Goal: Contribute content: Contribute content

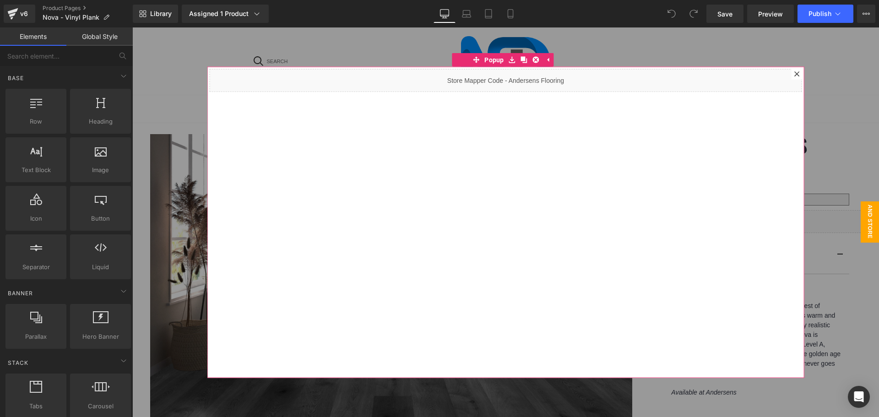
click at [794, 71] on icon at bounding box center [796, 73] width 5 height 5
click at [792, 71] on div "Search popular searches:" at bounding box center [505, 61] width 746 height 68
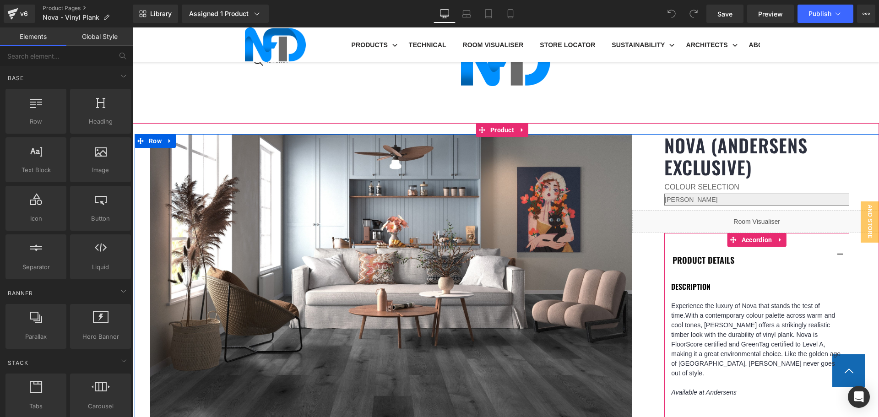
scroll to position [549, 0]
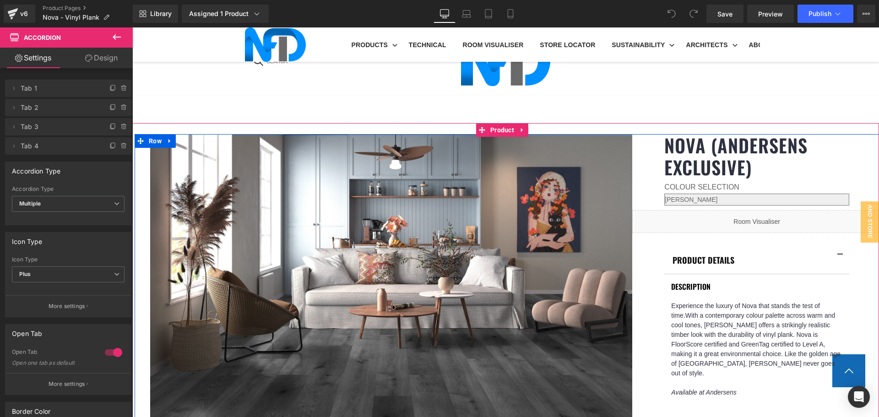
scroll to position [366, 0]
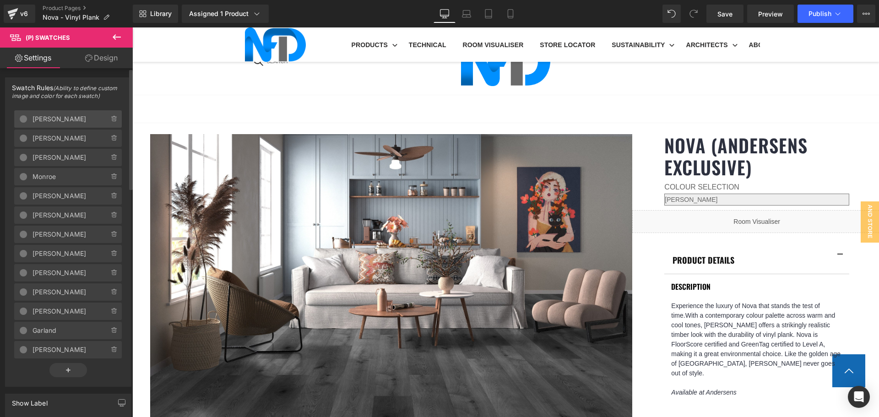
click at [66, 117] on span "[PERSON_NAME]" at bounding box center [61, 118] width 58 height 17
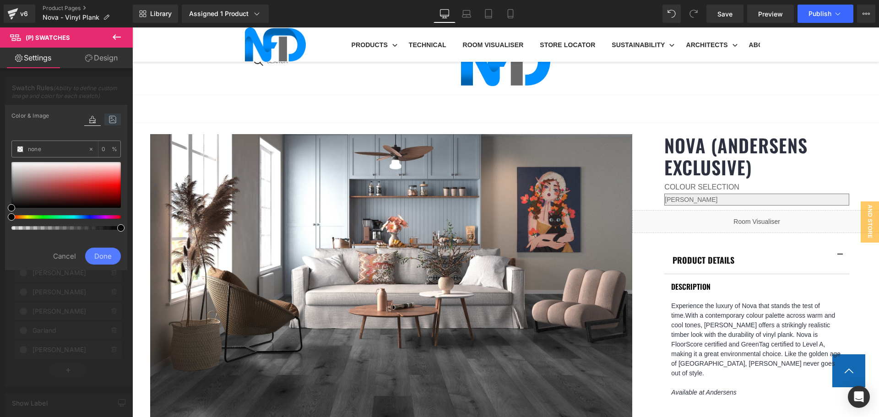
click at [108, 120] on icon at bounding box center [112, 119] width 16 height 12
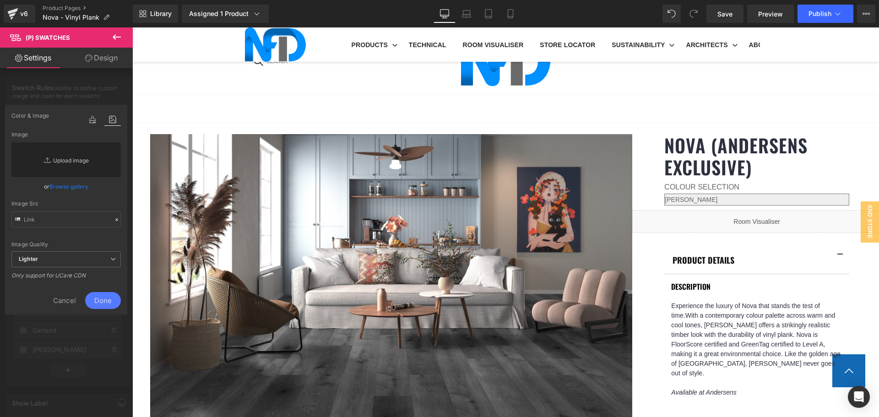
click at [82, 160] on link "Replace Image" at bounding box center [65, 159] width 109 height 35
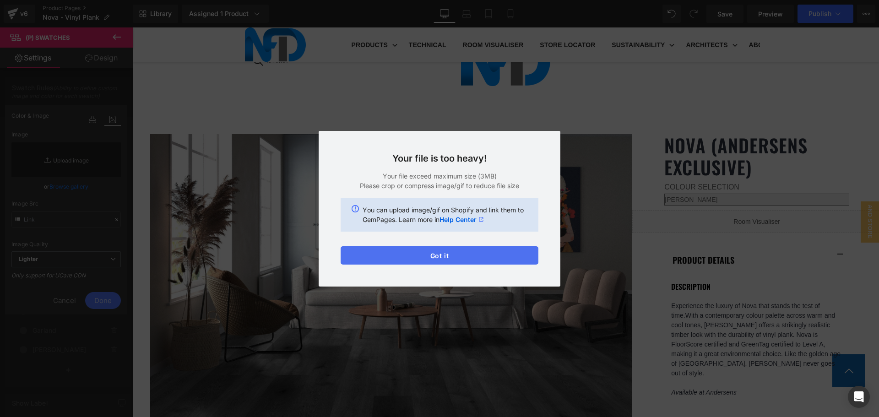
click at [500, 257] on button "Got it" at bounding box center [439, 255] width 198 height 18
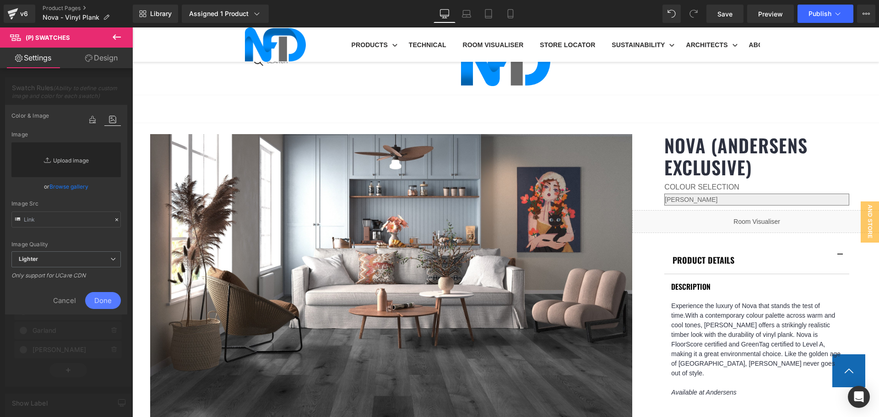
click at [79, 159] on link "Replace Image" at bounding box center [65, 159] width 109 height 35
type input "C:\fakepath\[PERSON_NAME]-1.jpg"
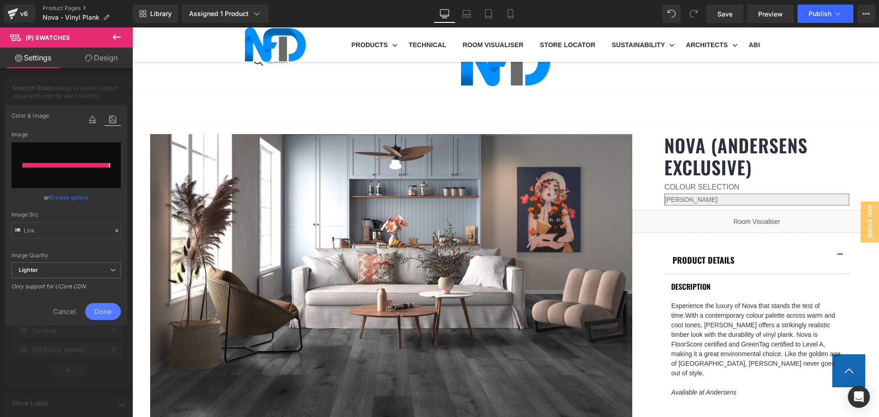
type input "[URL][DOMAIN_NAME][PERSON_NAME]"
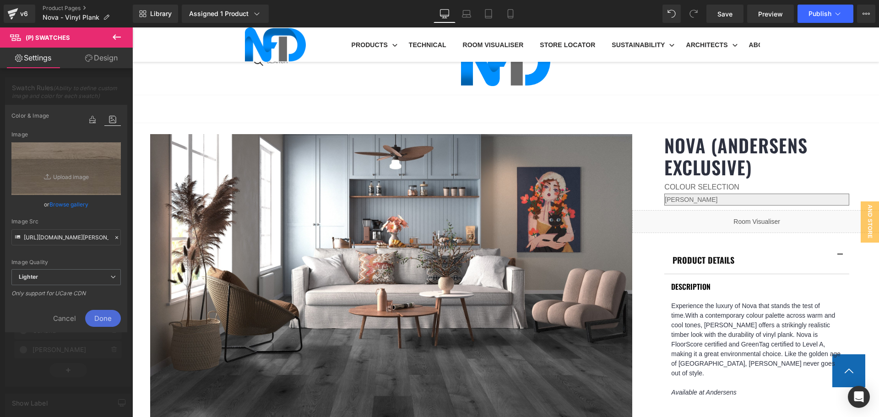
click at [110, 316] on span "Done" at bounding box center [103, 318] width 36 height 17
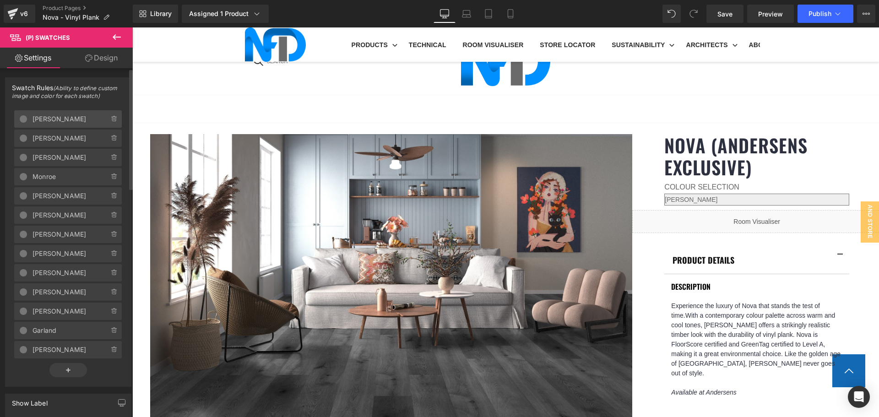
click at [77, 112] on span "[PERSON_NAME]" at bounding box center [61, 118] width 58 height 17
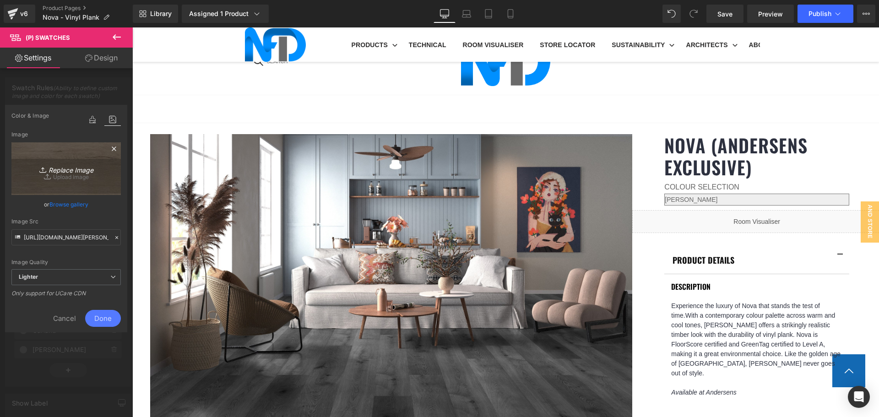
click at [92, 163] on icon "Replace Image" at bounding box center [66, 168] width 73 height 11
type input "C:\fakepath\[PERSON_NAME]-1.jpg"
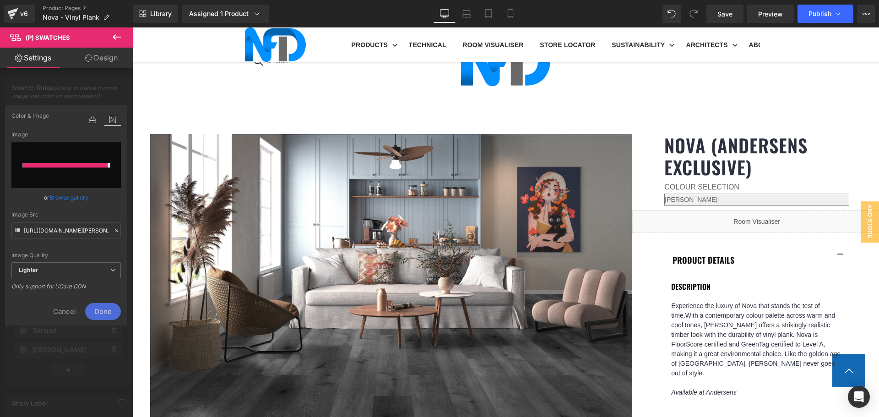
type input "[URL][DOMAIN_NAME][PERSON_NAME]"
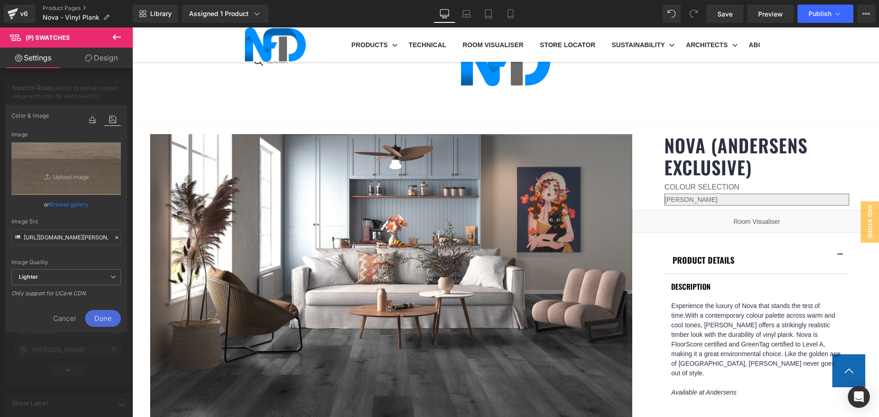
click at [100, 318] on span "Done" at bounding box center [103, 318] width 36 height 17
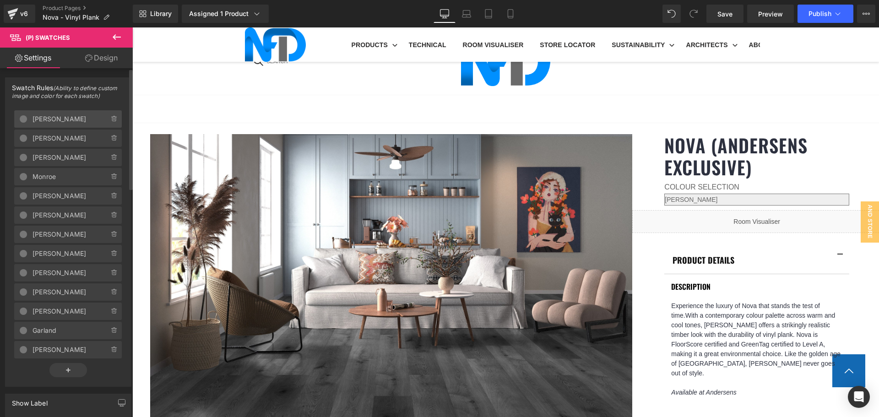
click at [75, 116] on span "[PERSON_NAME]" at bounding box center [61, 118] width 58 height 17
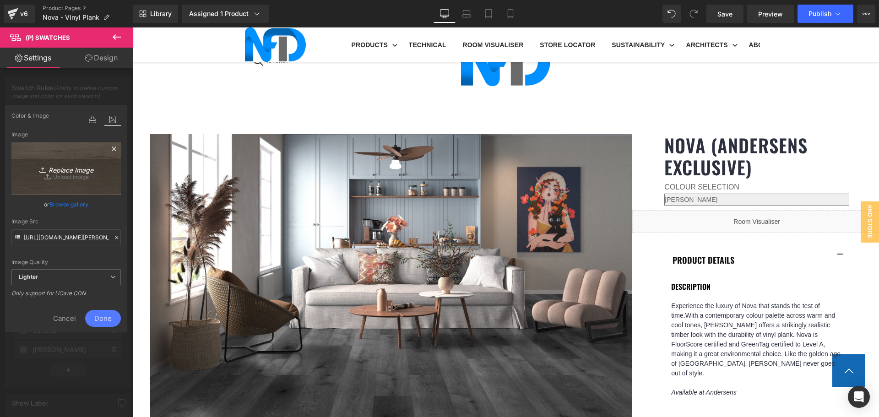
click at [96, 169] on icon "Replace Image" at bounding box center [66, 168] width 73 height 11
type input "C:\fakepath\[PERSON_NAME]-1.jpg"
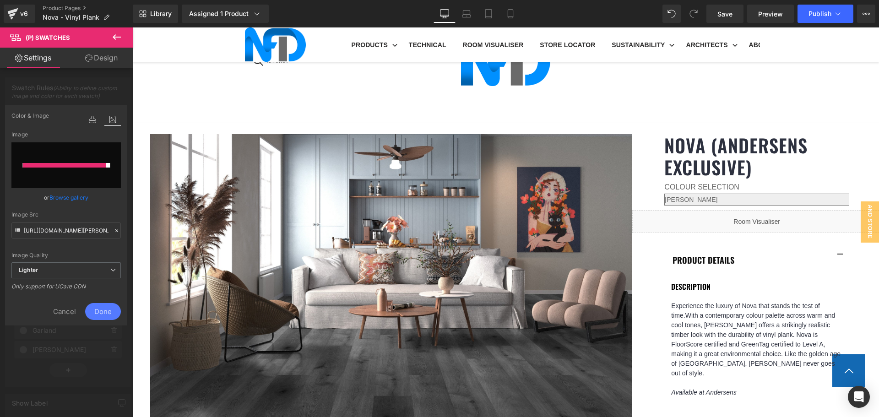
type input "[URL][DOMAIN_NAME][PERSON_NAME]"
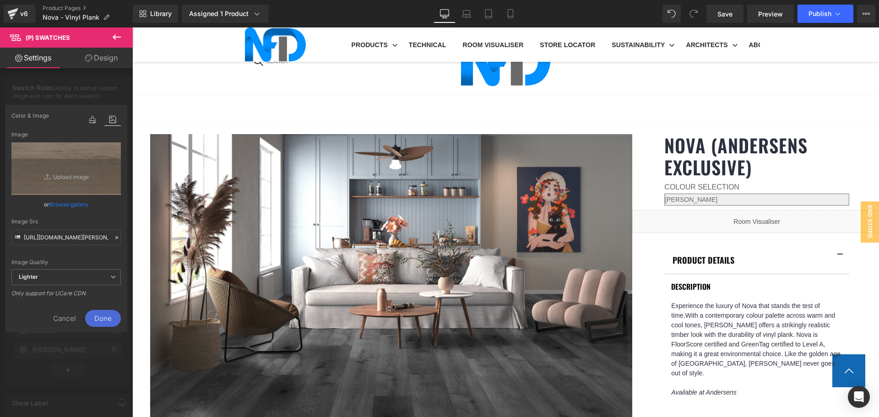
click at [105, 320] on span "Done" at bounding box center [103, 318] width 36 height 17
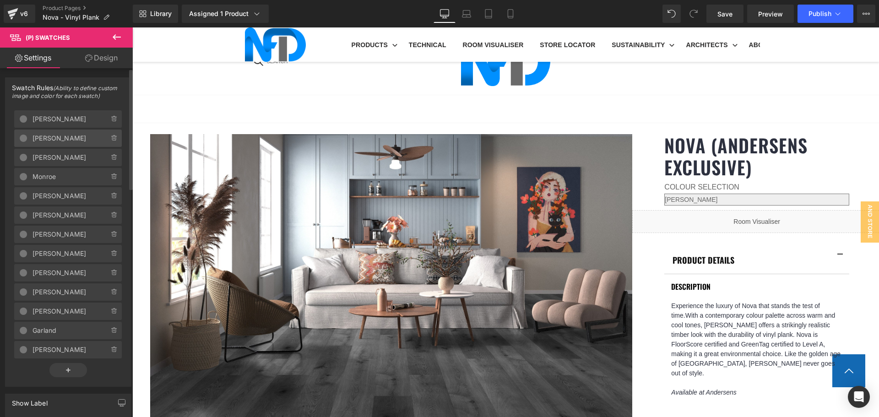
click at [71, 140] on span "[PERSON_NAME]" at bounding box center [61, 137] width 58 height 17
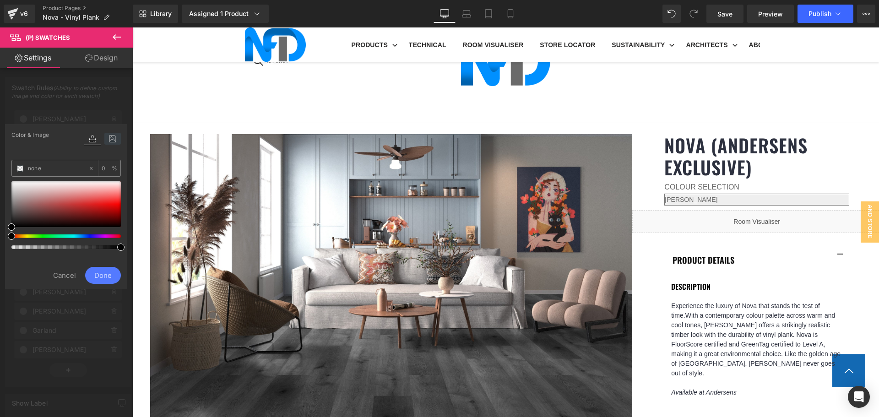
click at [111, 137] on icon at bounding box center [112, 139] width 16 height 12
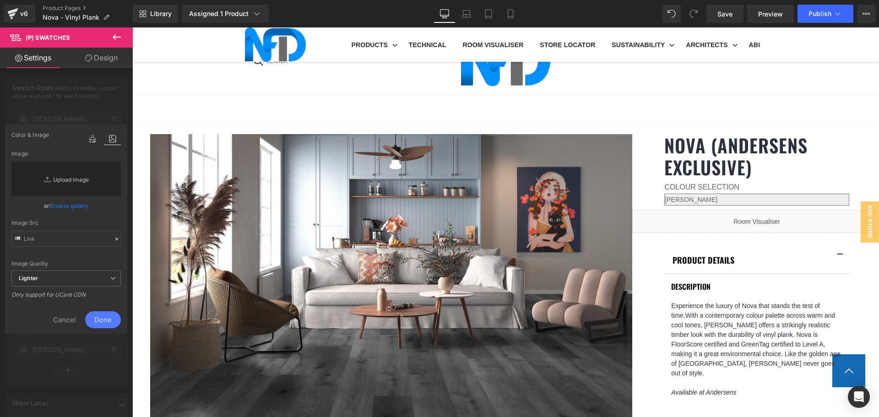
click at [78, 178] on link "Replace Image" at bounding box center [65, 179] width 109 height 35
type input "C:\fakepath\[PERSON_NAME]-1.jpg"
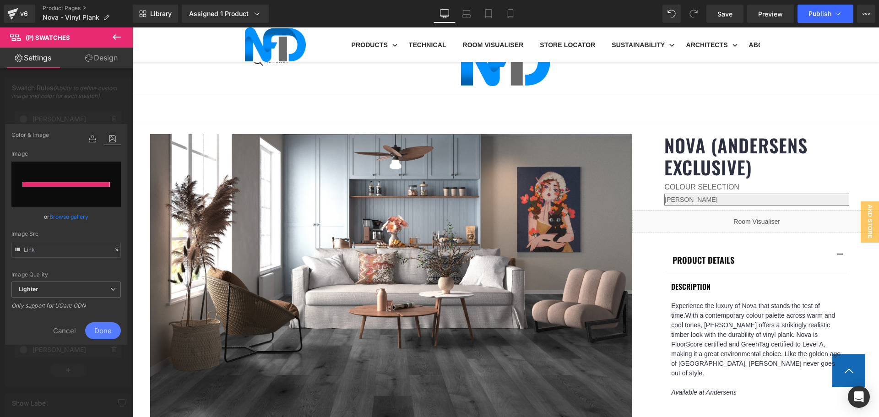
type input "[URL][DOMAIN_NAME][PERSON_NAME]"
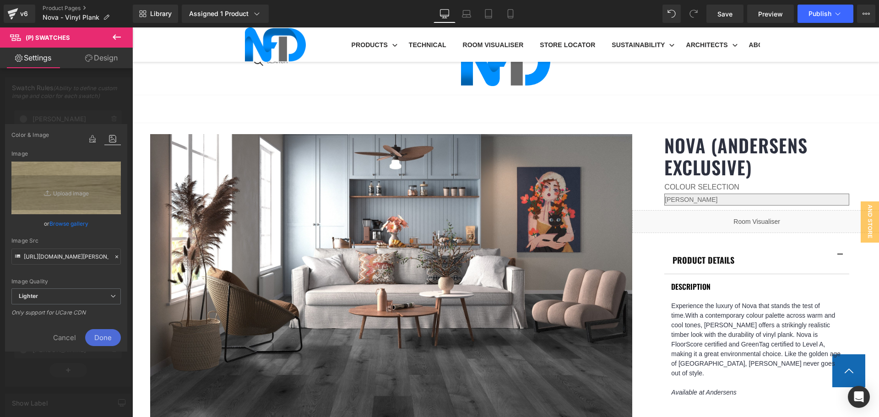
click at [94, 337] on span "Done" at bounding box center [103, 337] width 36 height 17
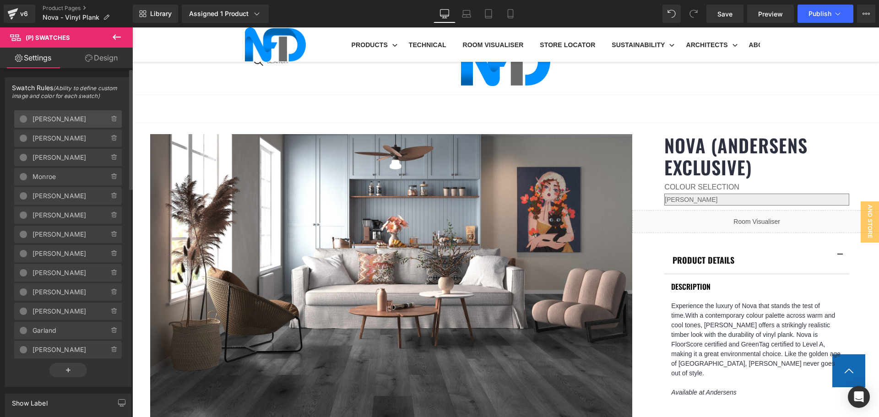
click at [64, 120] on span "[PERSON_NAME]" at bounding box center [61, 118] width 58 height 17
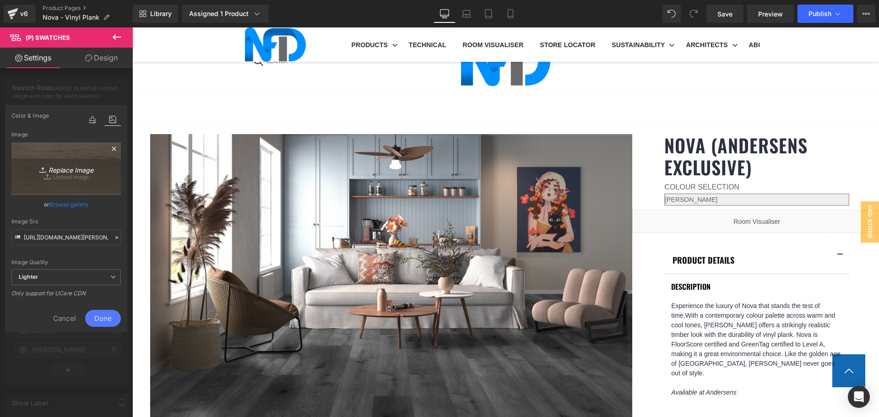
click at [82, 172] on icon "Replace Image" at bounding box center [66, 168] width 73 height 11
type input "C:\fakepath\[PERSON_NAME]-1.jpg"
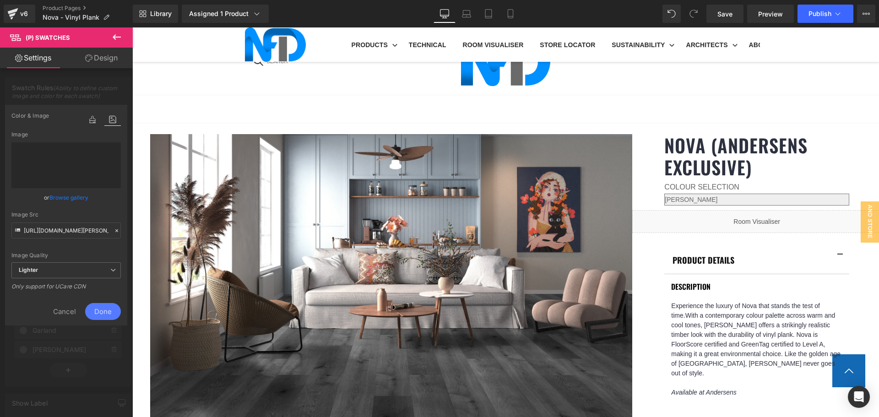
type input "[URL][DOMAIN_NAME][PERSON_NAME]"
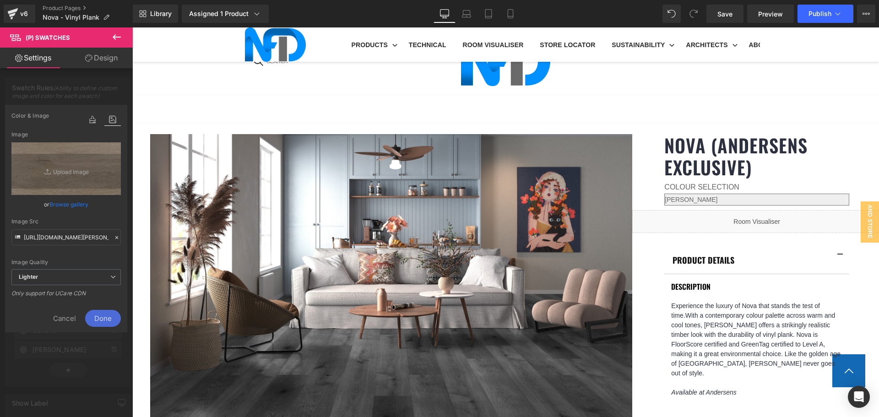
click at [105, 318] on span "Done" at bounding box center [103, 318] width 36 height 17
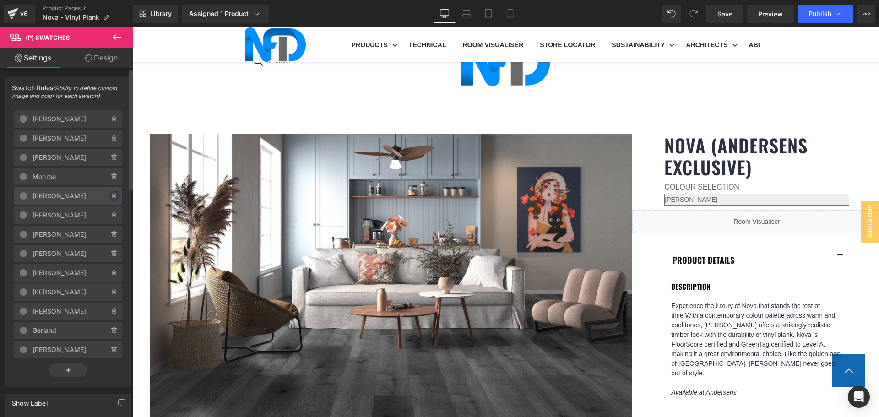
click at [111, 195] on icon at bounding box center [114, 195] width 7 height 7
click at [109, 195] on button "Delete" at bounding box center [104, 196] width 29 height 12
click at [111, 213] on icon at bounding box center [114, 214] width 7 height 7
click at [108, 213] on button "Delete" at bounding box center [104, 216] width 29 height 12
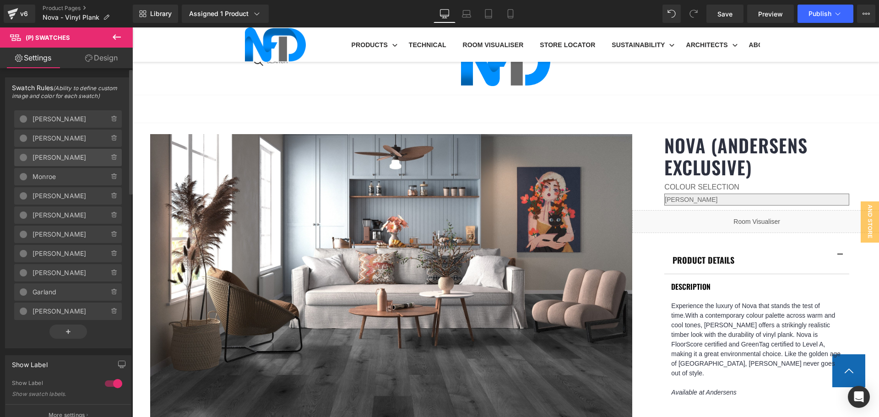
click at [75, 156] on span "[PERSON_NAME]" at bounding box center [61, 157] width 58 height 17
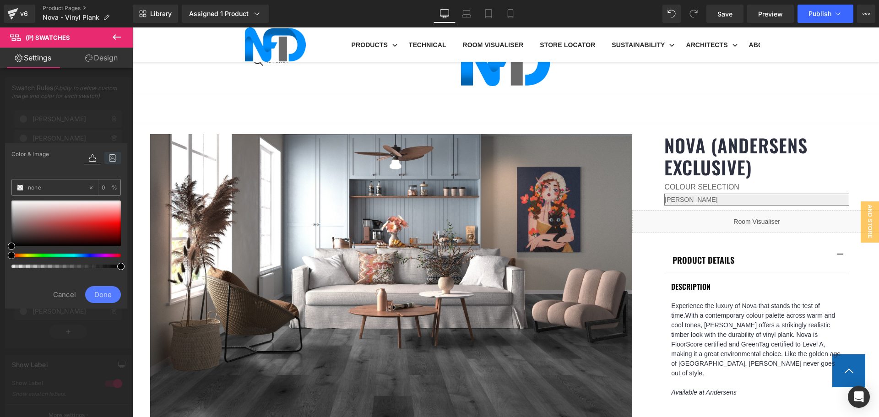
click at [115, 156] on icon at bounding box center [112, 158] width 16 height 12
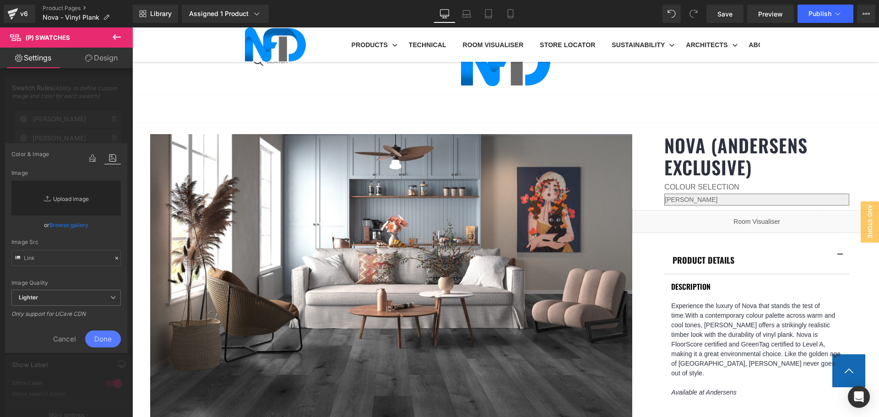
click at [77, 199] on link "Replace Image" at bounding box center [65, 198] width 109 height 35
type input "C:\fakepath\[PERSON_NAME]-1.jpg"
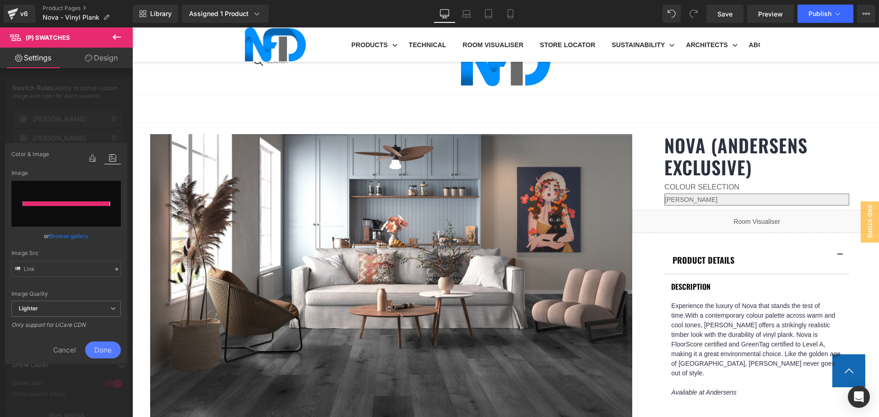
type input "[URL][DOMAIN_NAME][PERSON_NAME]"
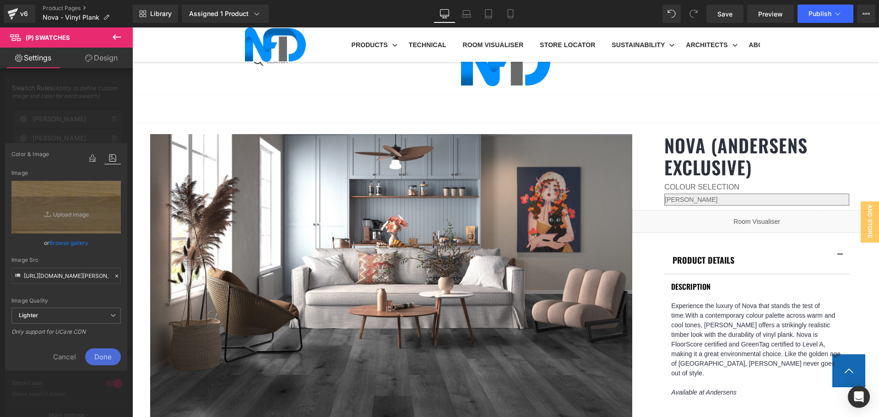
click at [108, 350] on span "Done" at bounding box center [103, 356] width 36 height 17
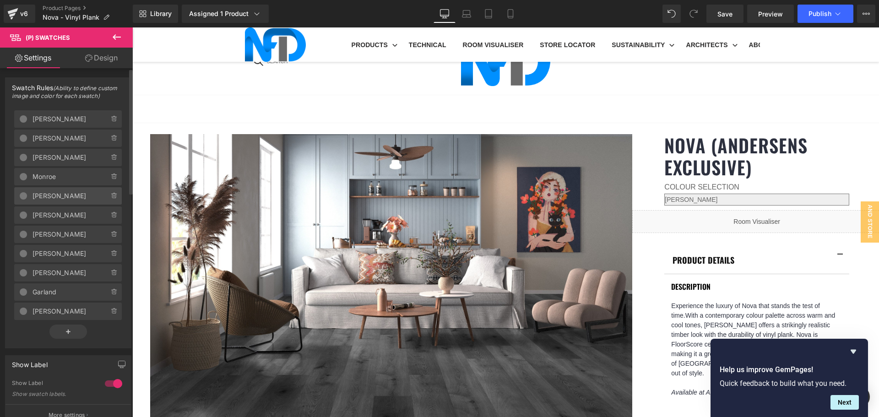
click at [67, 194] on span "[PERSON_NAME]" at bounding box center [61, 195] width 58 height 17
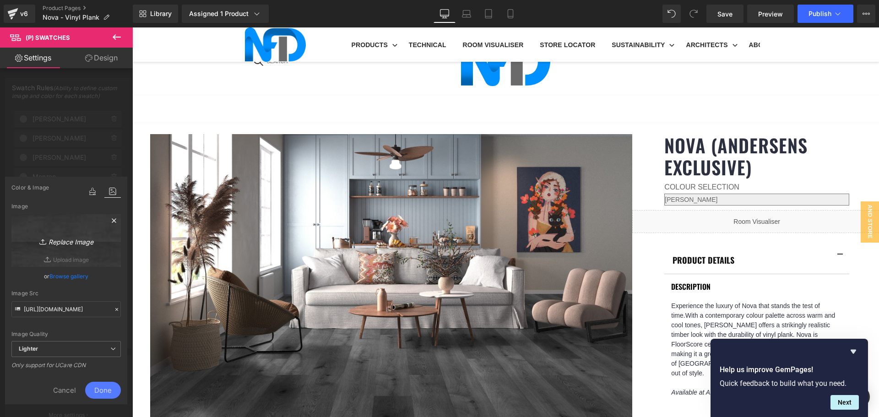
click at [75, 237] on icon "Replace Image" at bounding box center [66, 240] width 73 height 11
type input "C:\fakepath\[PERSON_NAME]-1.jpg"
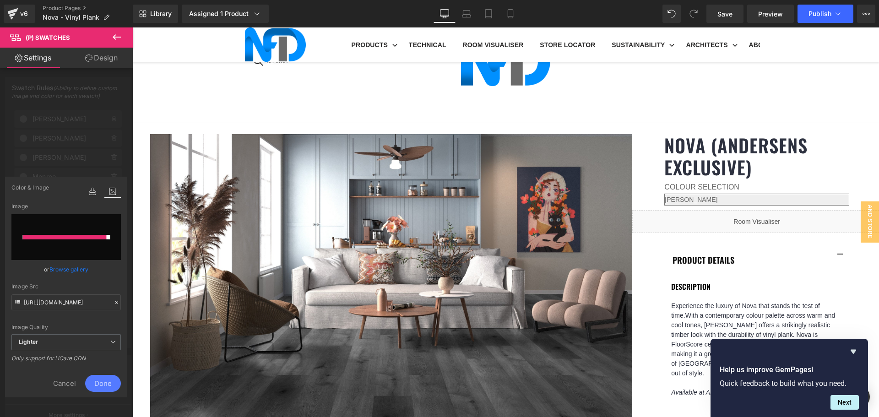
type input "[URL][DOMAIN_NAME][PERSON_NAME]"
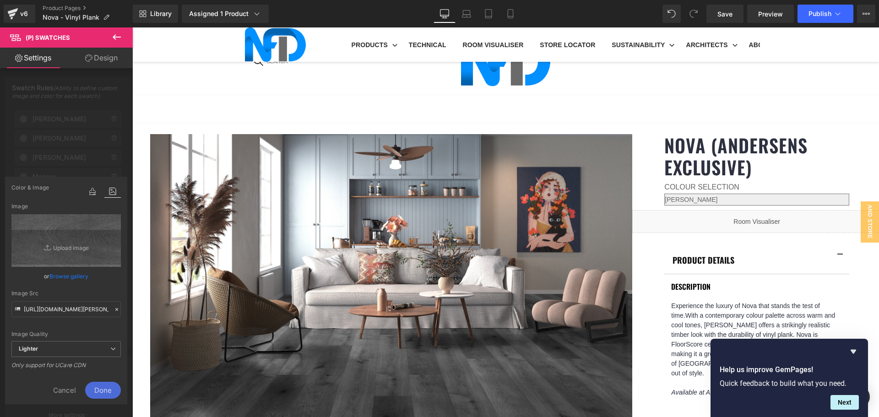
click at [98, 385] on span "Done" at bounding box center [103, 390] width 36 height 17
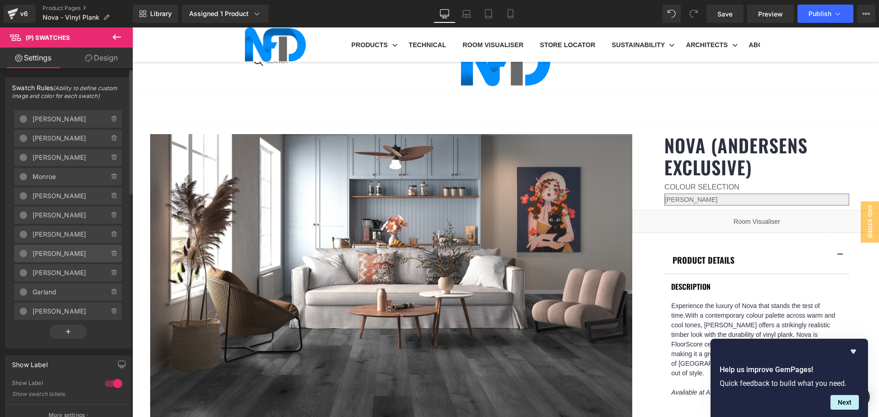
click at [65, 248] on span "[PERSON_NAME]" at bounding box center [61, 253] width 58 height 17
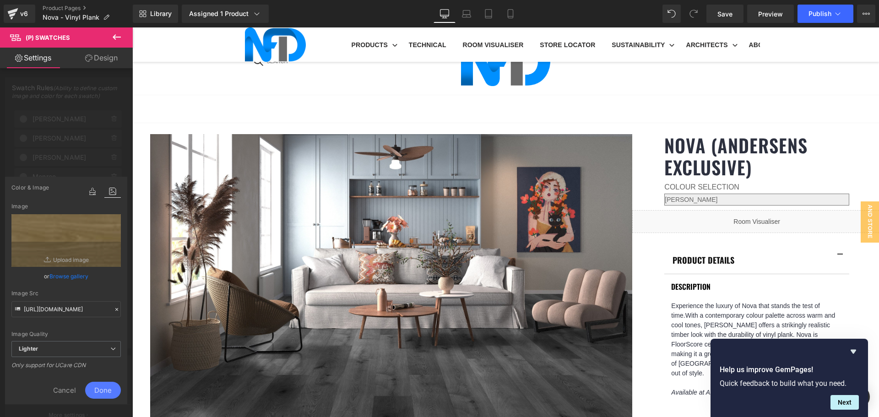
click at [65, 248] on link "Replace Image" at bounding box center [65, 240] width 109 height 53
type input "C:\fakepath\[PERSON_NAME]-1.jpg"
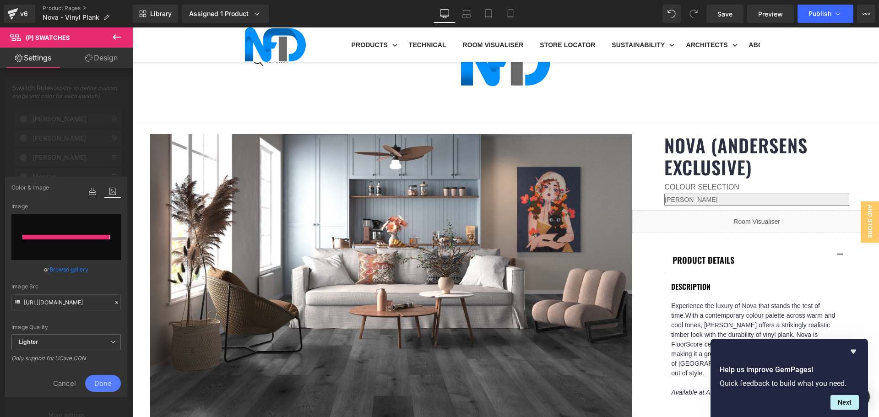
type input "[URL][DOMAIN_NAME][PERSON_NAME]"
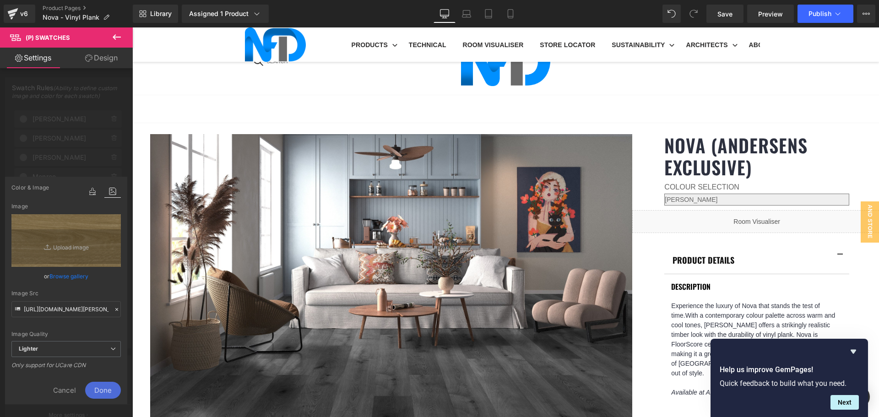
click at [103, 391] on span "Done" at bounding box center [103, 390] width 36 height 17
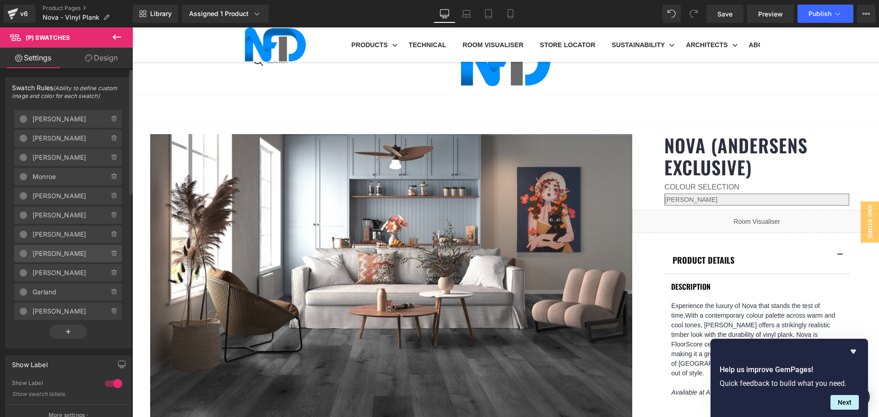
click at [56, 248] on span "[PERSON_NAME]" at bounding box center [61, 253] width 58 height 17
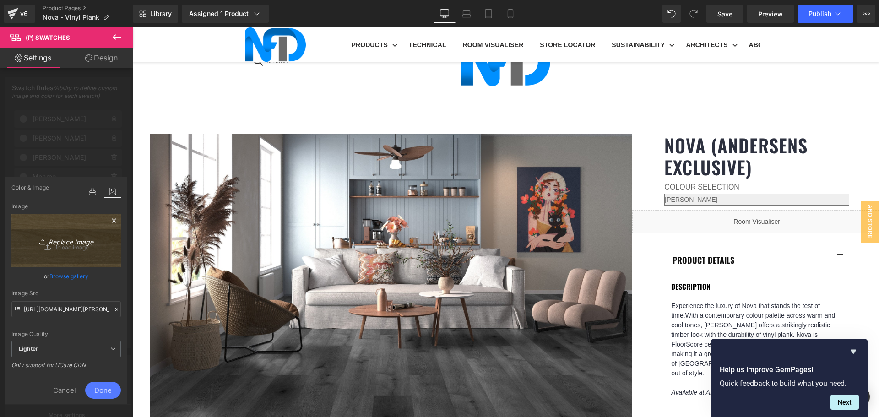
click at [81, 239] on icon "Replace Image" at bounding box center [66, 240] width 73 height 11
type input "C:\fakepath\[PERSON_NAME]-1.jpg"
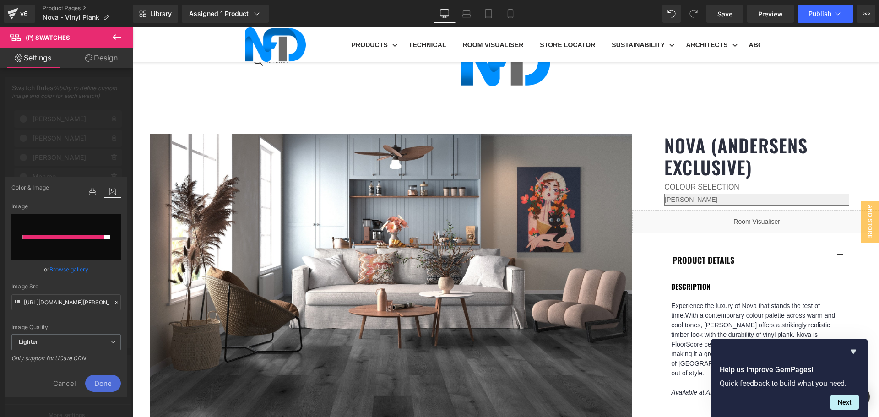
type input "[URL][DOMAIN_NAME][PERSON_NAME]"
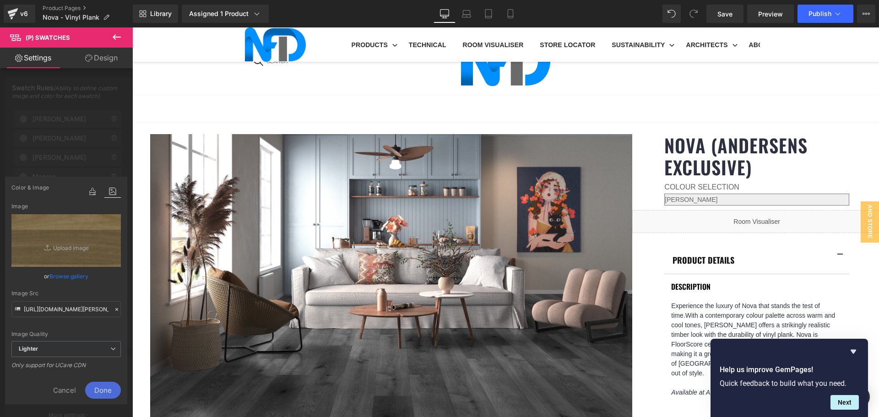
click at [104, 389] on span "Done" at bounding box center [103, 390] width 36 height 17
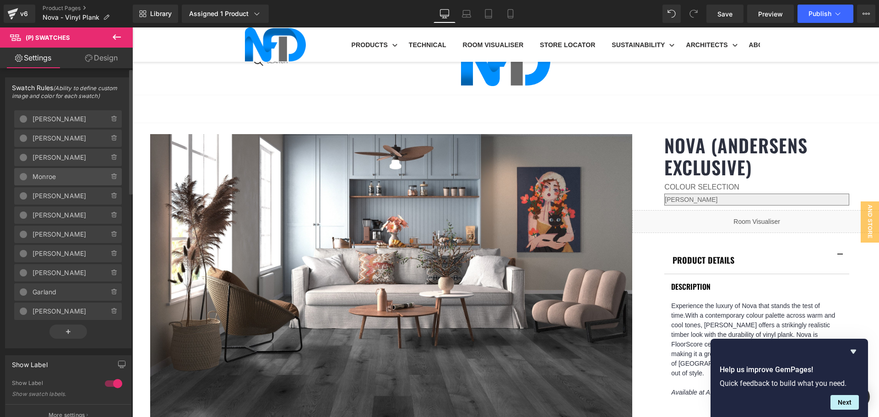
click at [63, 172] on span "Monroe" at bounding box center [61, 176] width 58 height 17
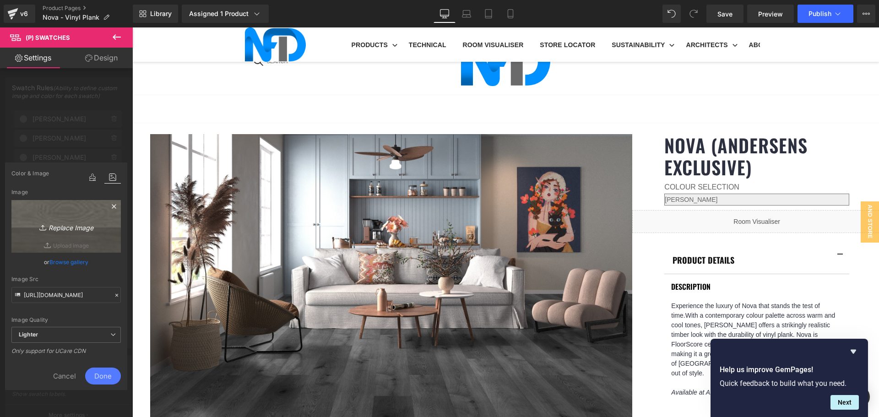
click at [75, 228] on icon "Replace Image" at bounding box center [66, 226] width 73 height 11
type input "C:\fakepath\Monroe-1.jpg"
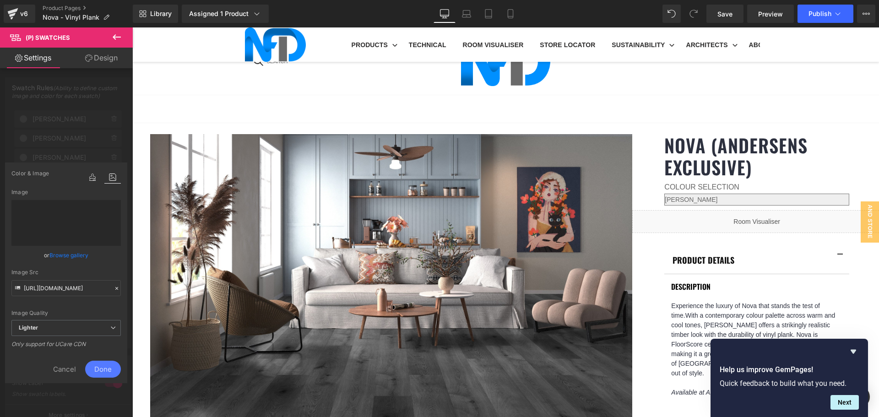
type input "[URL][DOMAIN_NAME]"
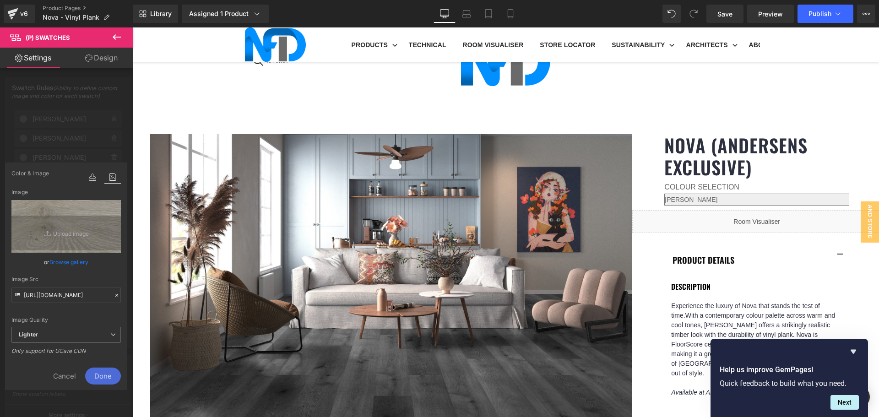
click at [113, 382] on span "Done" at bounding box center [103, 375] width 36 height 17
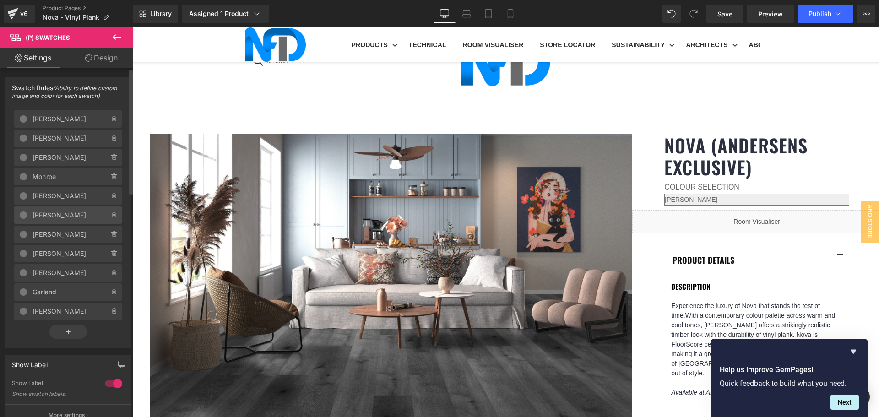
click at [62, 215] on span "[PERSON_NAME]" at bounding box center [61, 214] width 58 height 17
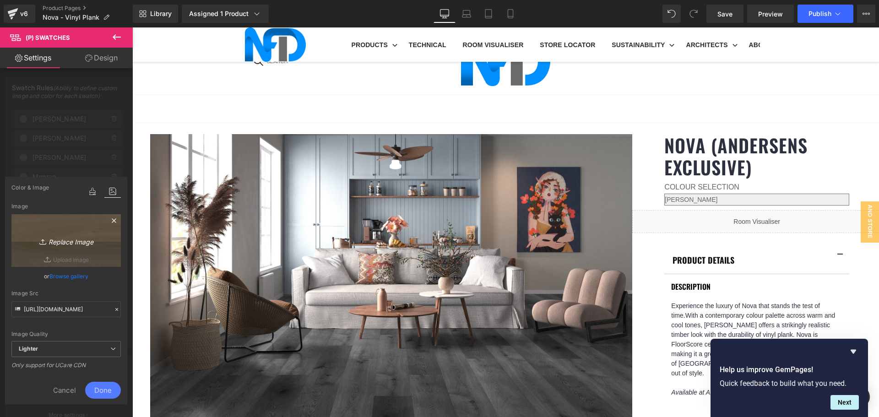
click at [76, 237] on icon "Replace Image" at bounding box center [66, 240] width 73 height 11
type input "C:\fakepath\[PERSON_NAME]-1.jpg"
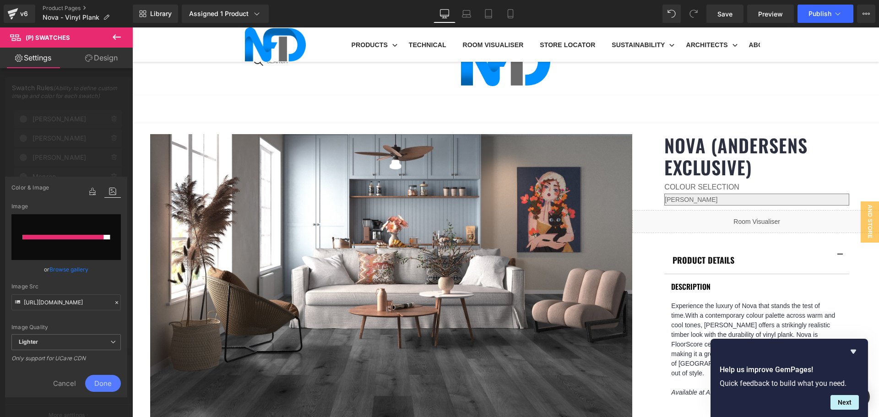
type input "[URL][DOMAIN_NAME]"
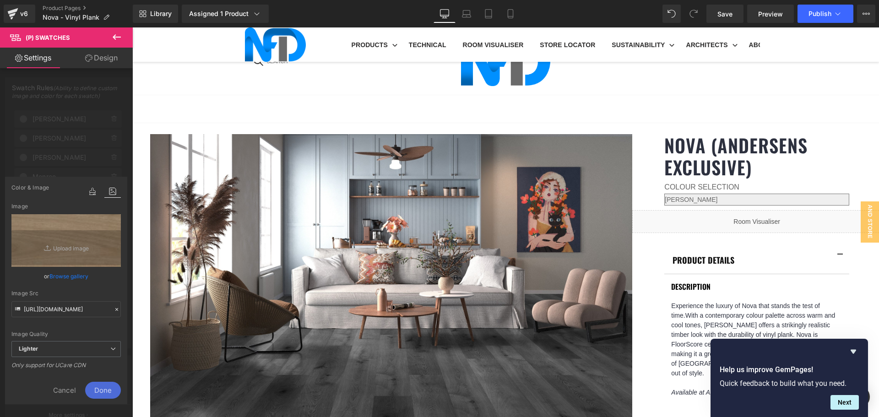
click at [116, 385] on span "Done" at bounding box center [103, 390] width 36 height 17
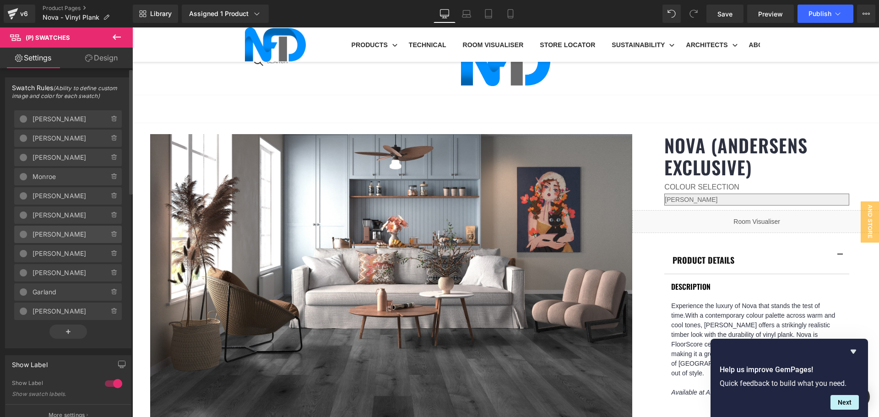
click at [67, 236] on span "[PERSON_NAME]" at bounding box center [61, 234] width 58 height 17
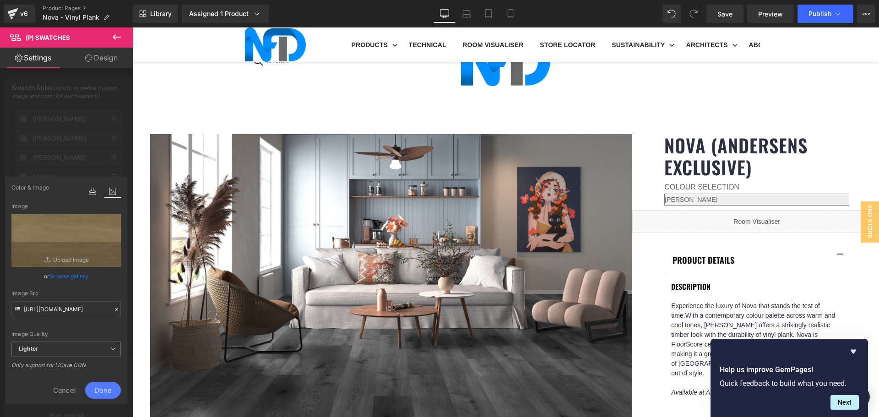
click at [0, 0] on icon "Replace Image" at bounding box center [0, 0] width 0 height 0
type input "C:\fakepath\[PERSON_NAME]-1.jpg"
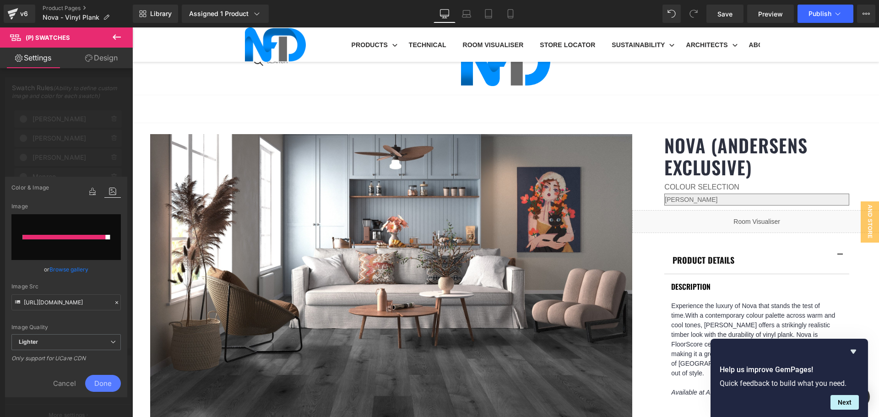
type input "[URL][DOMAIN_NAME][PERSON_NAME]"
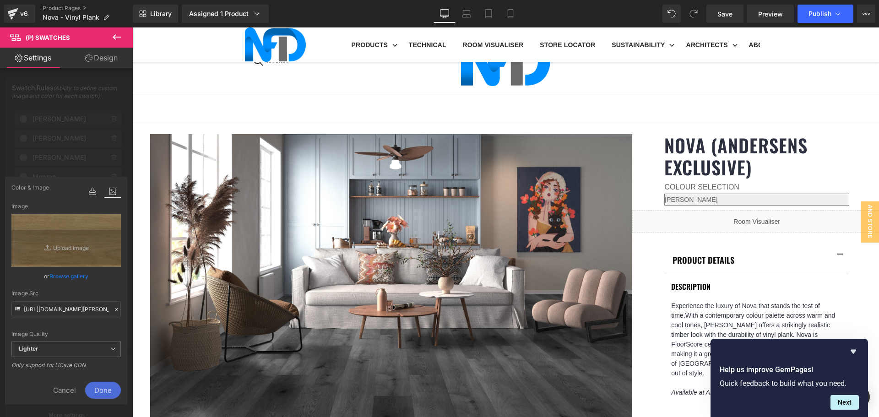
click at [107, 389] on span "Done" at bounding box center [103, 390] width 36 height 17
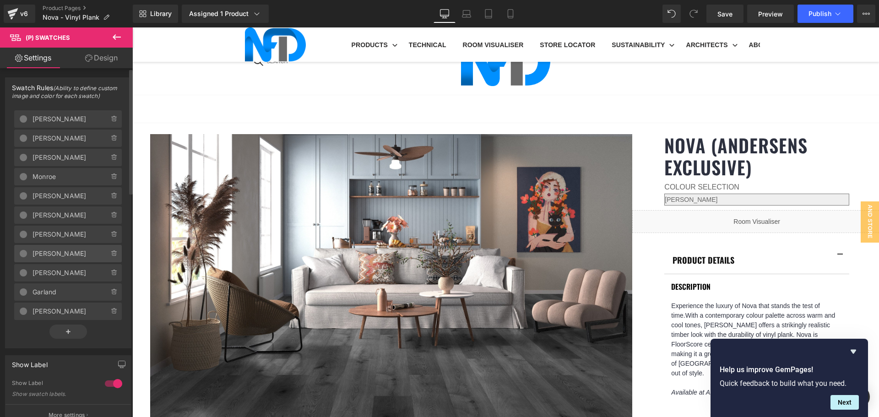
click at [66, 256] on span "[PERSON_NAME]" at bounding box center [61, 253] width 58 height 17
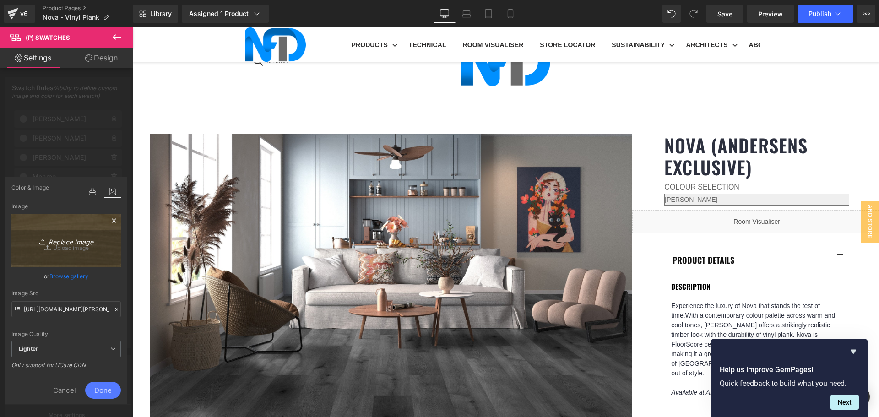
click at [89, 245] on icon "Replace Image" at bounding box center [66, 240] width 73 height 11
type input "C:\fakepath\[PERSON_NAME]-1.jpg"
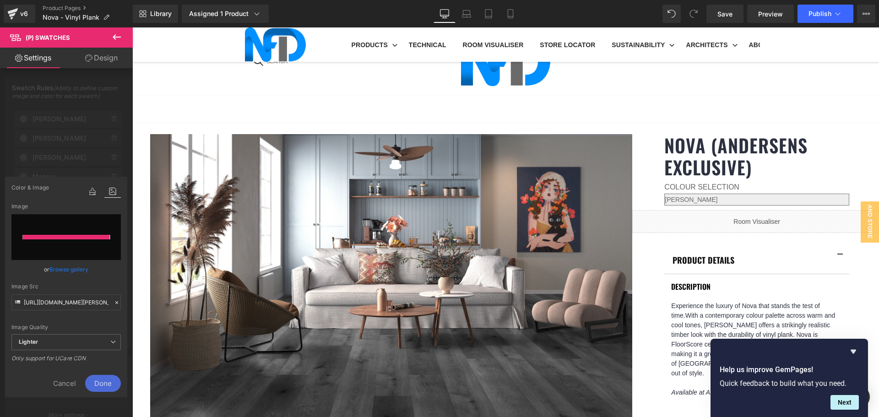
type input "[URL][DOMAIN_NAME][PERSON_NAME]"
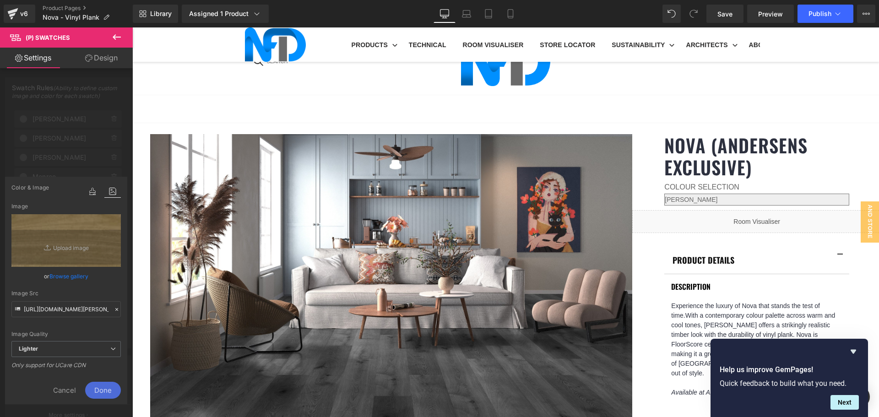
click at [104, 388] on span "Done" at bounding box center [103, 390] width 36 height 17
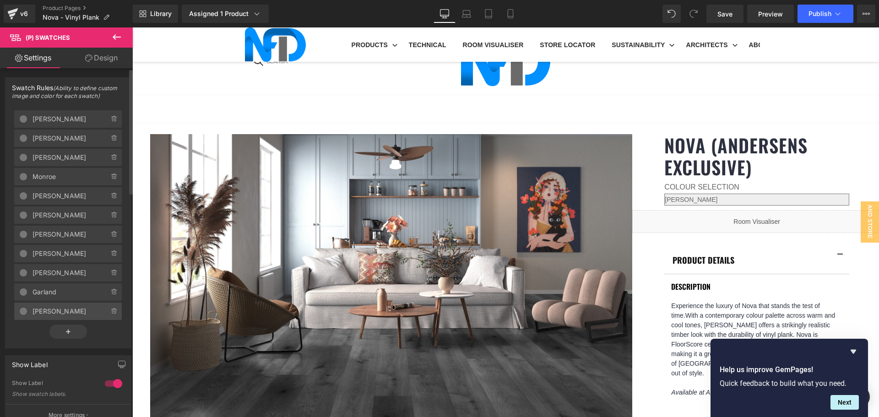
click at [63, 310] on span "[PERSON_NAME]" at bounding box center [61, 310] width 58 height 17
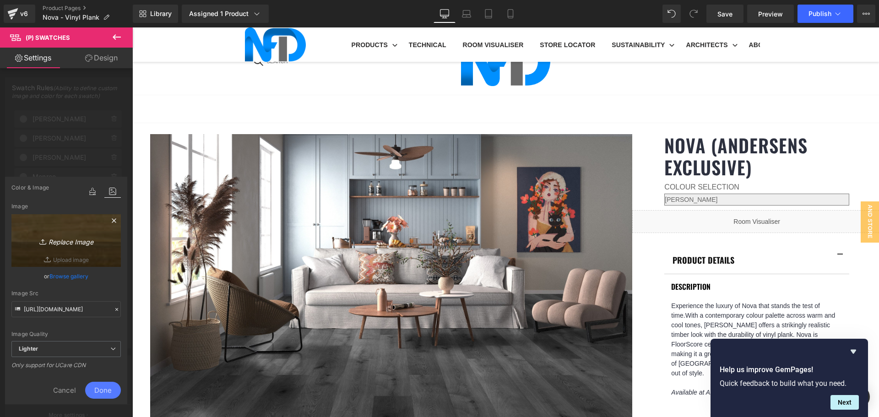
click at [85, 239] on icon "Replace Image" at bounding box center [66, 240] width 73 height 11
type input "C:\fakepath\[PERSON_NAME]-1.jpg"
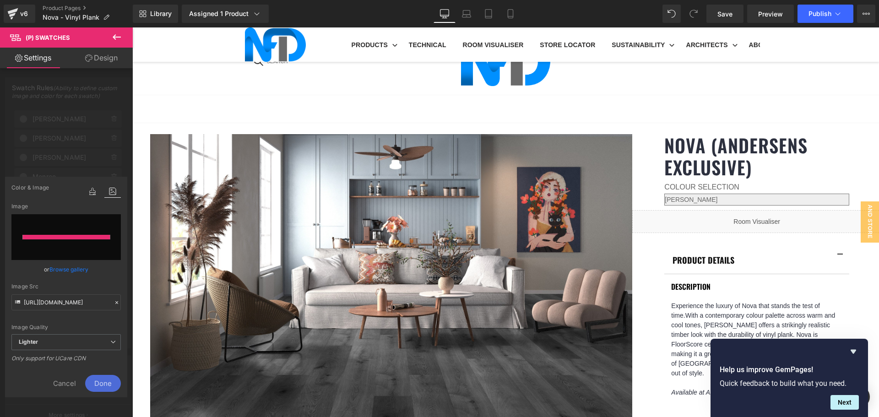
type input "[URL][DOMAIN_NAME][PERSON_NAME]"
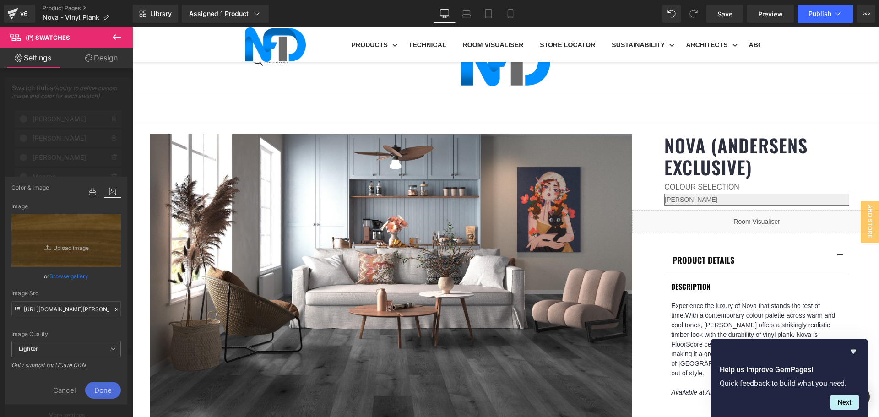
click at [111, 387] on span "Done" at bounding box center [103, 390] width 36 height 17
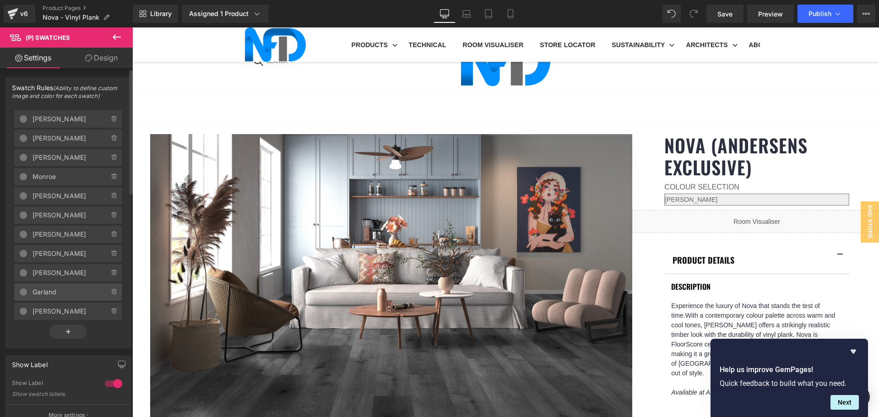
click at [66, 292] on span "Garland" at bounding box center [61, 291] width 58 height 17
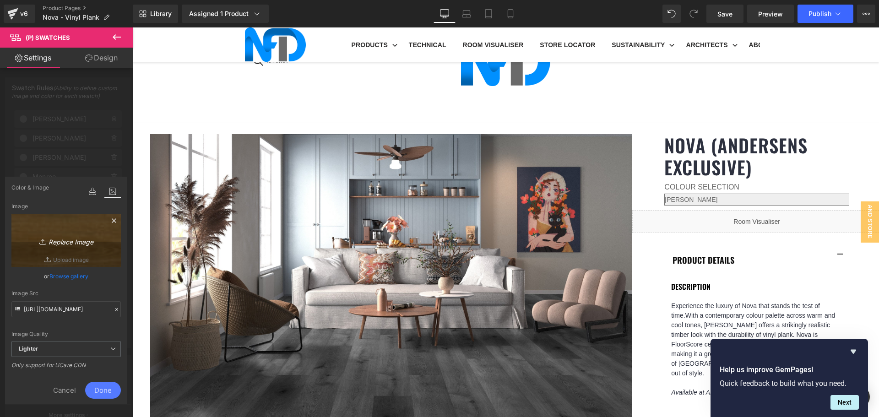
click at [77, 243] on icon "Replace Image" at bounding box center [66, 240] width 73 height 11
type input "C:\fakepath\Garland-1.jpg"
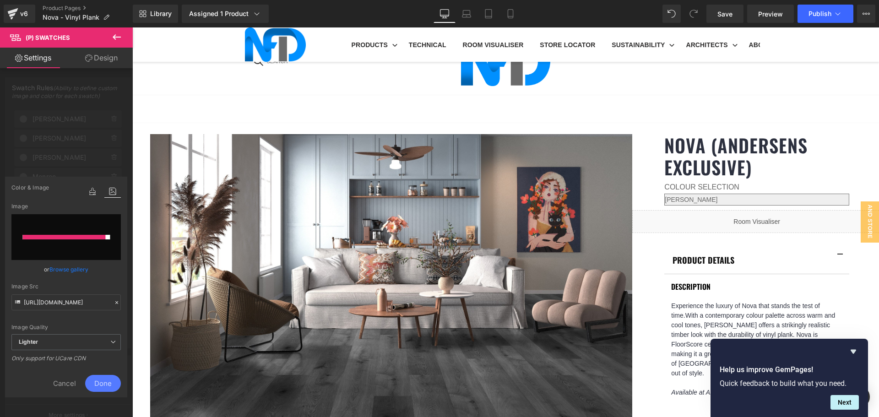
type input "[URL][DOMAIN_NAME]"
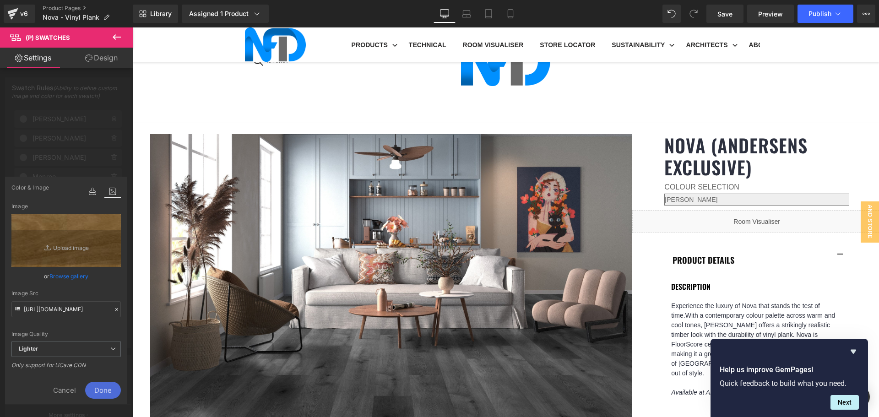
click at [109, 384] on span "Done" at bounding box center [103, 390] width 36 height 17
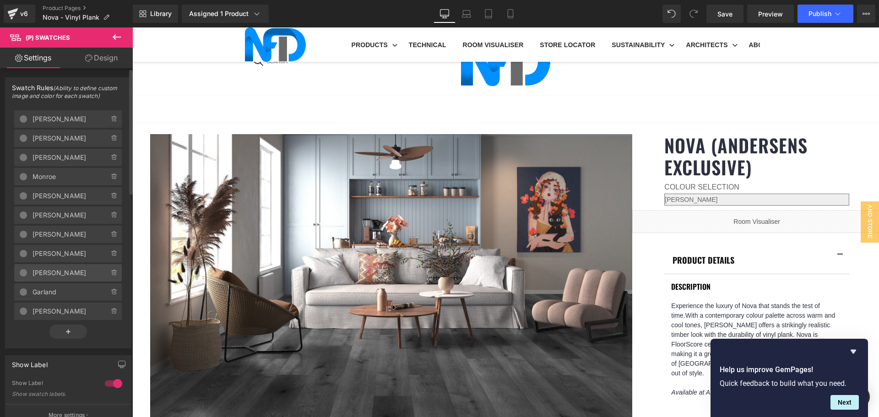
click at [58, 273] on span "[PERSON_NAME]" at bounding box center [61, 272] width 58 height 17
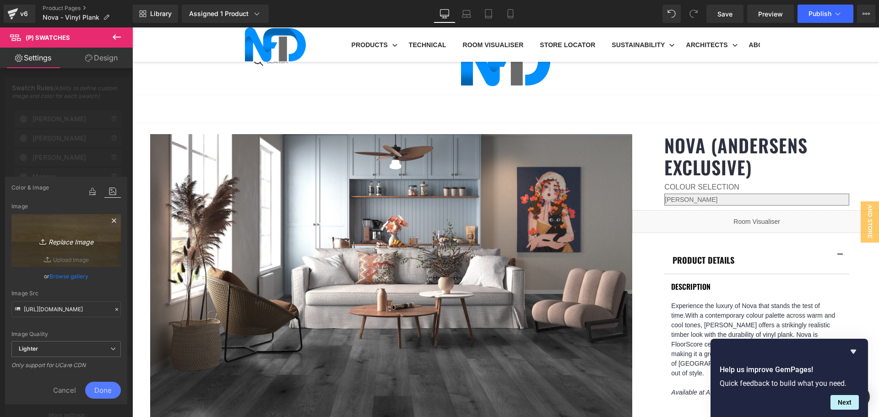
click at [56, 249] on link "Replace Image" at bounding box center [65, 240] width 109 height 53
type input "C:\fakepath\[PERSON_NAME]-1.jpg"
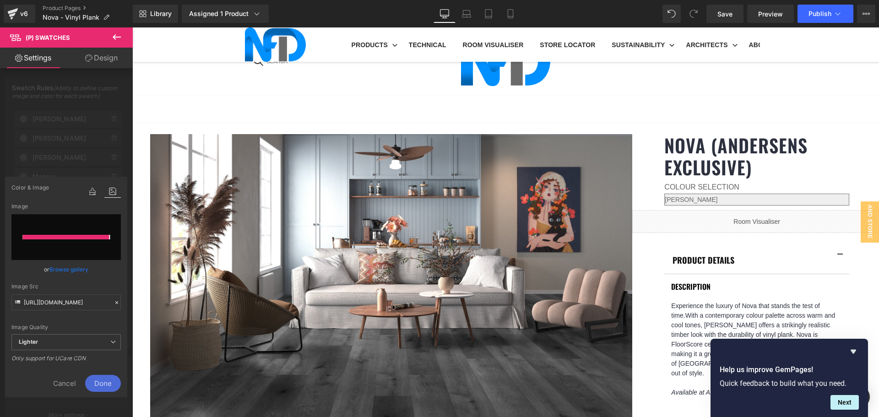
type input "[URL][DOMAIN_NAME][PERSON_NAME]"
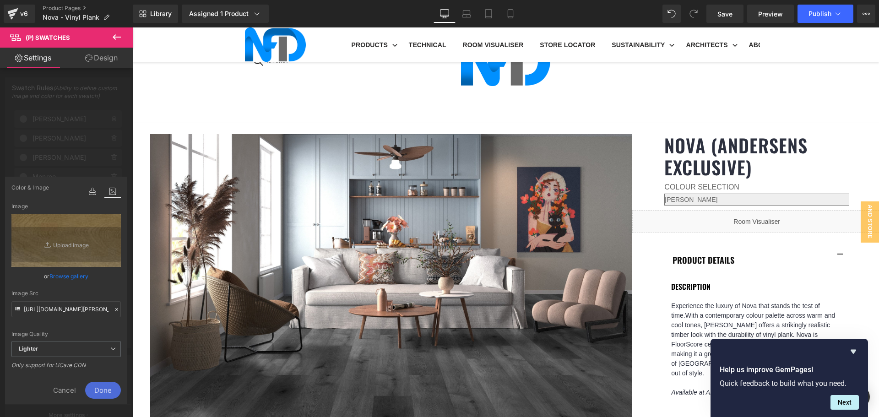
click at [107, 389] on span "Done" at bounding box center [103, 390] width 36 height 17
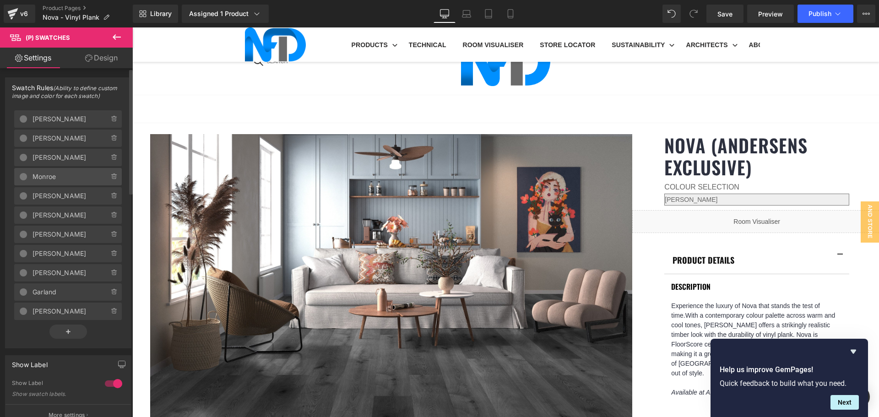
click at [60, 178] on span "Monroe" at bounding box center [61, 176] width 58 height 17
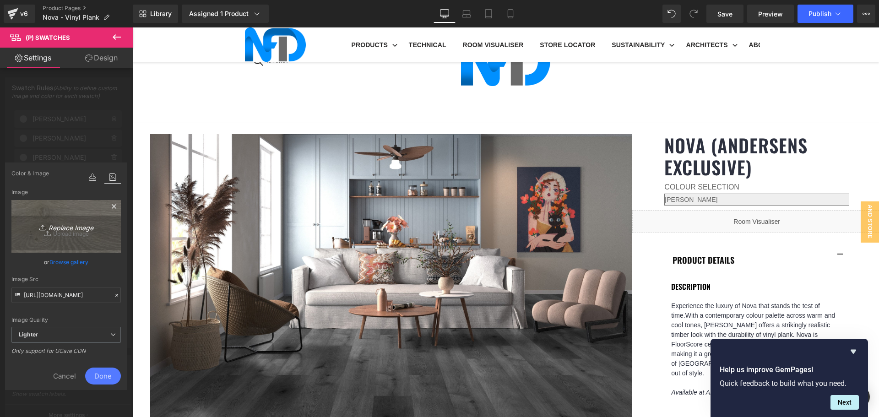
click at [62, 230] on icon "Replace Image" at bounding box center [66, 226] width 73 height 11
type input "C:\fakepath\Monroe-1.jpg"
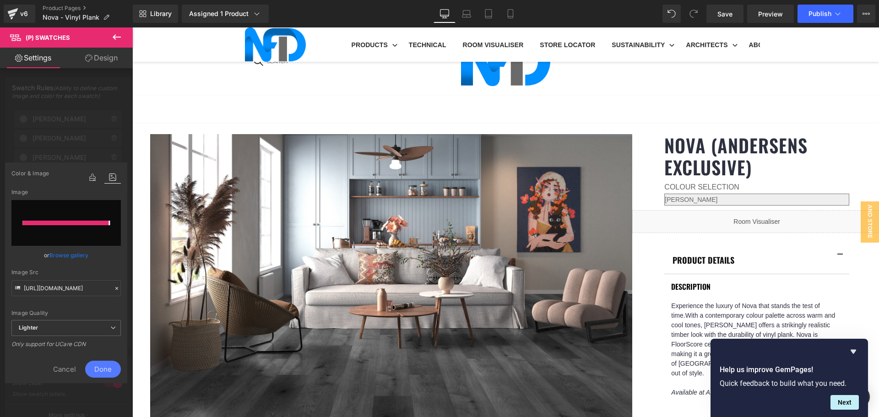
type input "[URL][DOMAIN_NAME]"
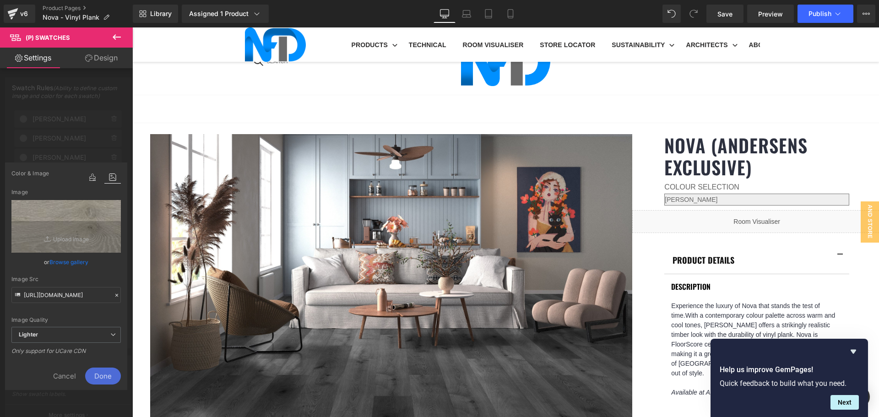
click at [99, 372] on span "Done" at bounding box center [103, 375] width 36 height 17
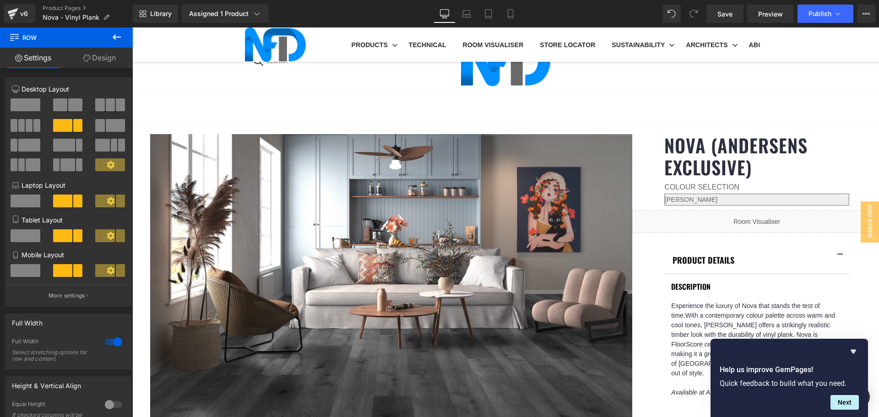
click at [109, 37] on button at bounding box center [117, 37] width 32 height 20
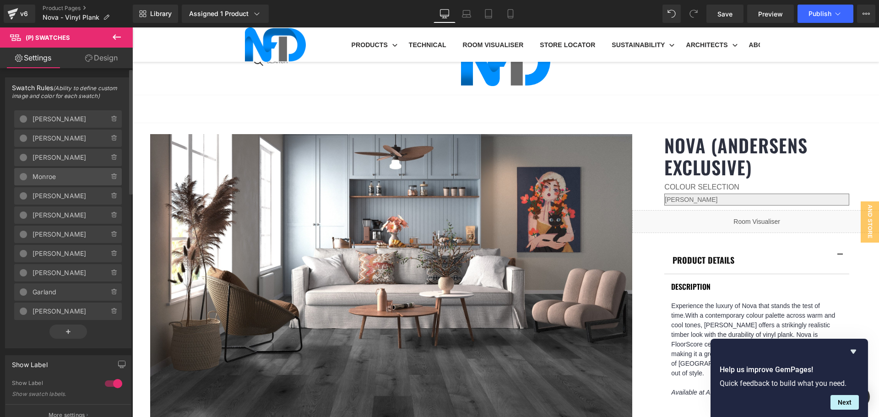
click at [62, 177] on span "Monroe" at bounding box center [61, 176] width 58 height 17
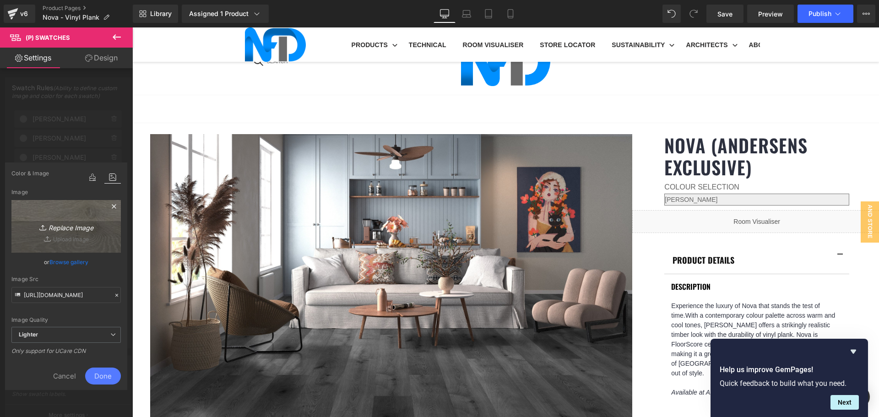
click at [79, 233] on link "Replace Image" at bounding box center [65, 226] width 109 height 53
type input "C:\fakepath\Monroe-1.jpg"
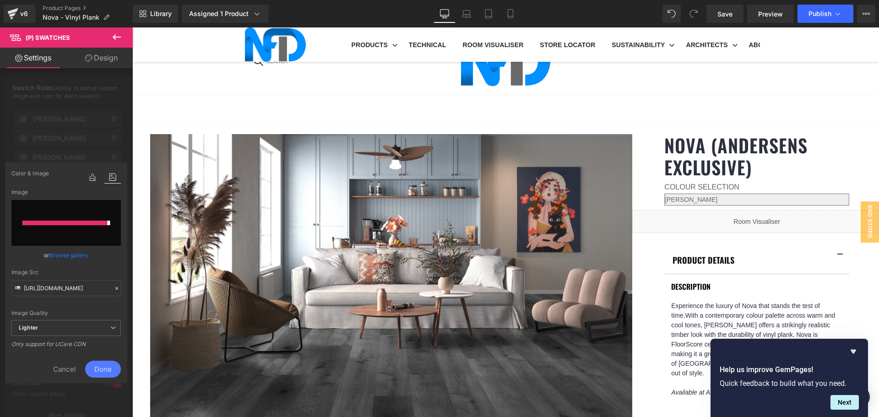
type input "[URL][DOMAIN_NAME]"
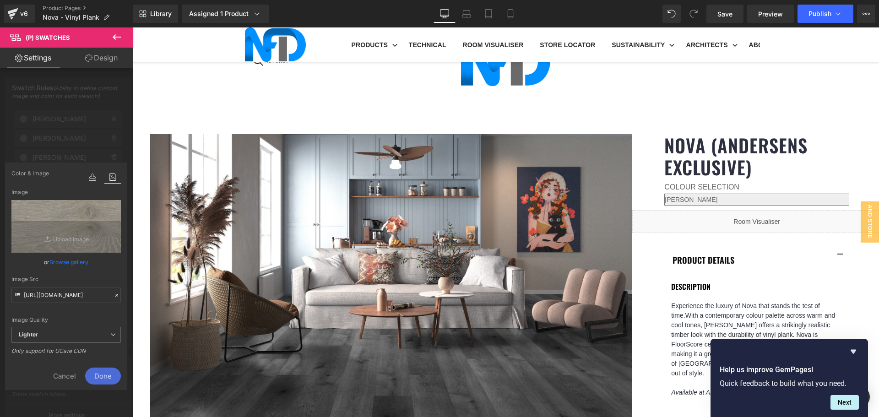
click at [113, 374] on span "Done" at bounding box center [103, 375] width 36 height 17
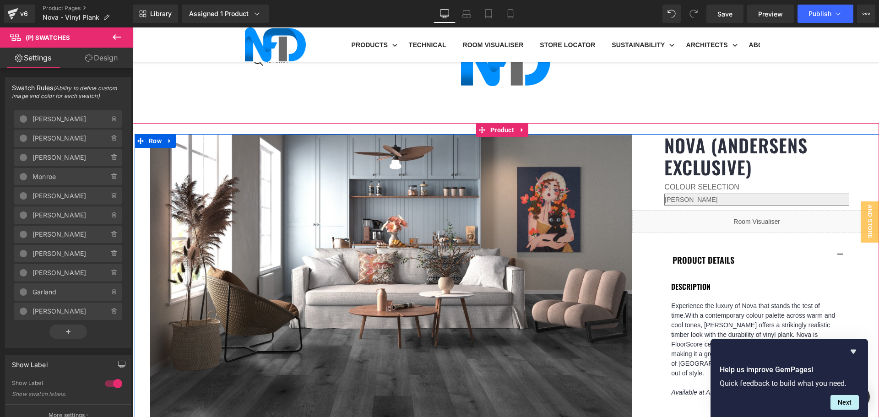
scroll to position [595, 0]
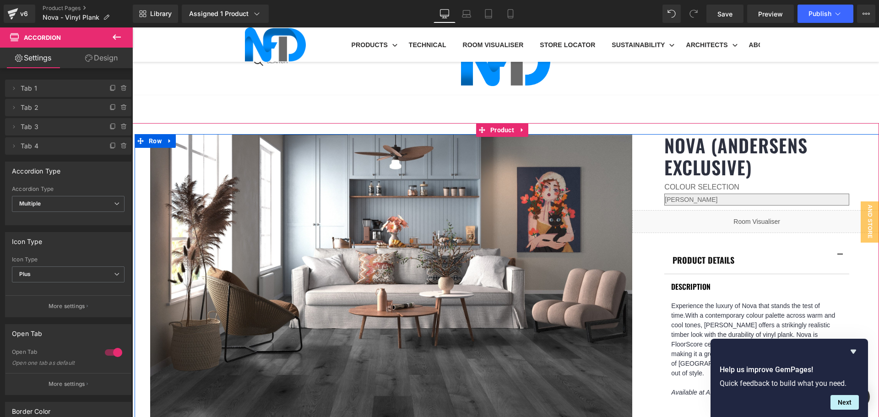
scroll to position [732, 0]
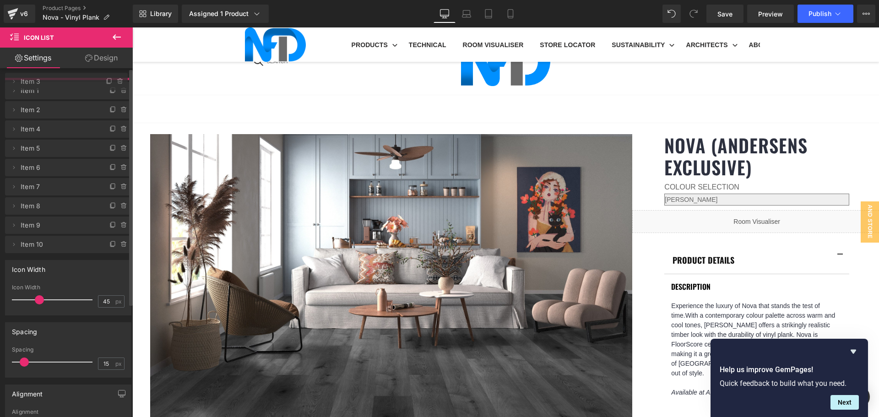
drag, startPoint x: 48, startPoint y: 125, endPoint x: 49, endPoint y: 80, distance: 45.3
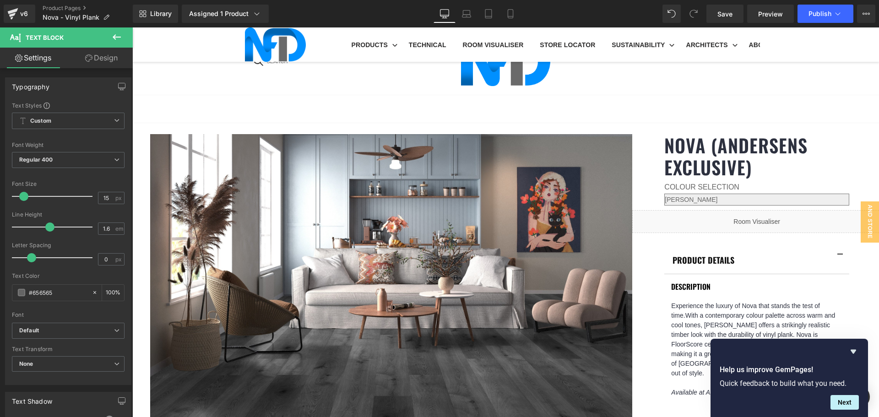
drag, startPoint x: 734, startPoint y: 194, endPoint x: 714, endPoint y: 199, distance: 20.5
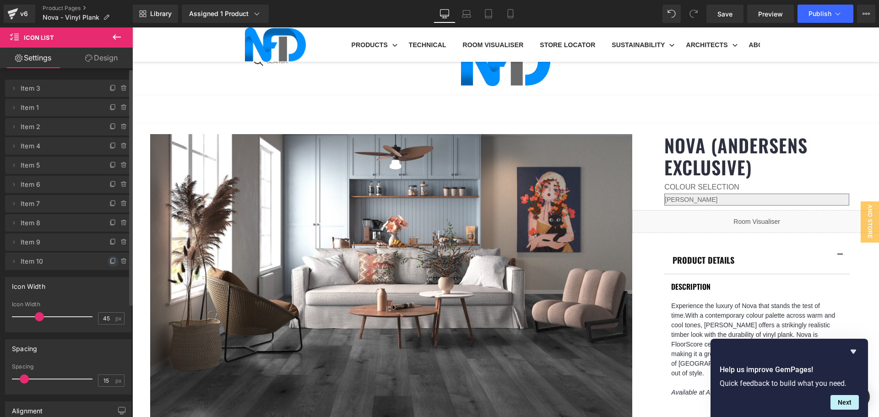
click at [109, 264] on icon at bounding box center [112, 261] width 7 height 7
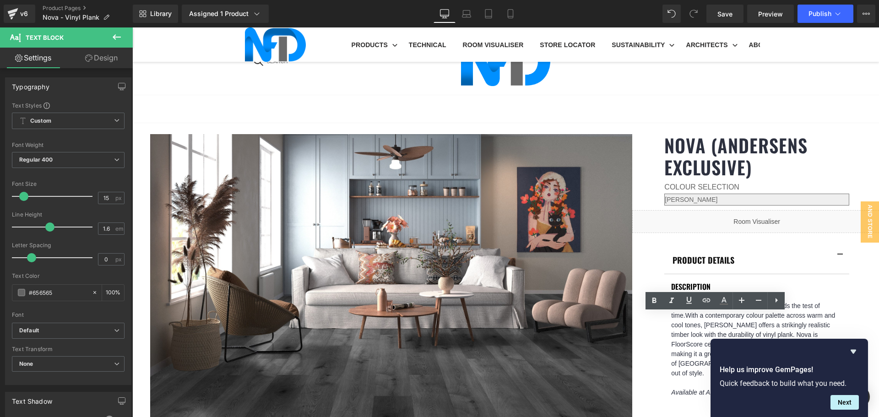
drag, startPoint x: 728, startPoint y: 319, endPoint x: 713, endPoint y: 323, distance: 15.1
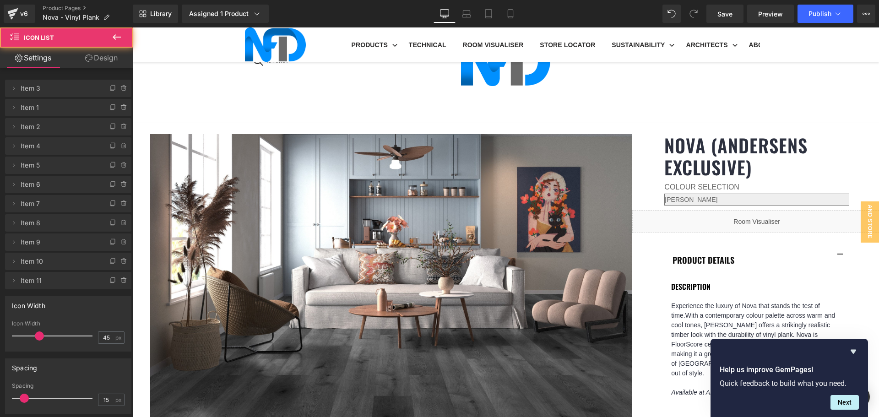
click at [856, 354] on icon "Hide survey" at bounding box center [852, 351] width 11 height 11
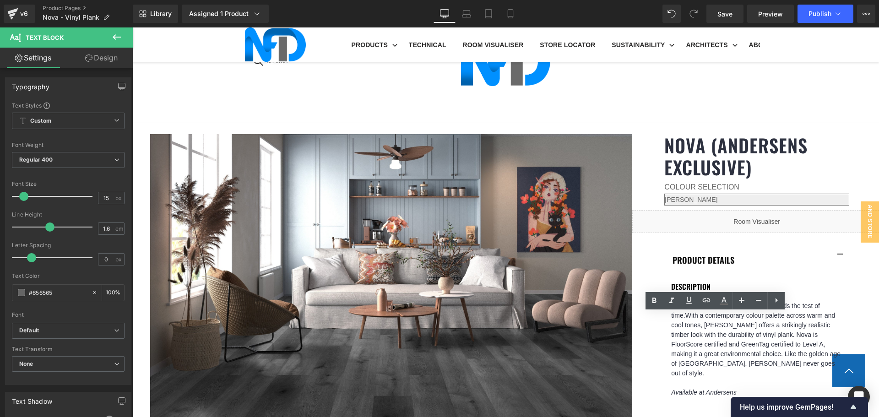
drag, startPoint x: 733, startPoint y: 319, endPoint x: 691, endPoint y: 318, distance: 42.6
click at [706, 304] on icon at bounding box center [706, 300] width 11 height 11
click at [719, 336] on input "text" at bounding box center [755, 337] width 141 height 23
paste input "[URL][DOMAIN_NAME][PERSON_NAME]"
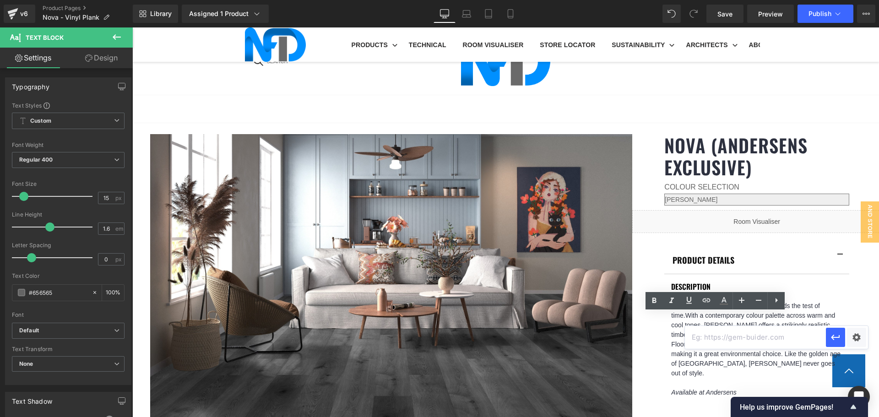
type input "[URL][DOMAIN_NAME][PERSON_NAME]"
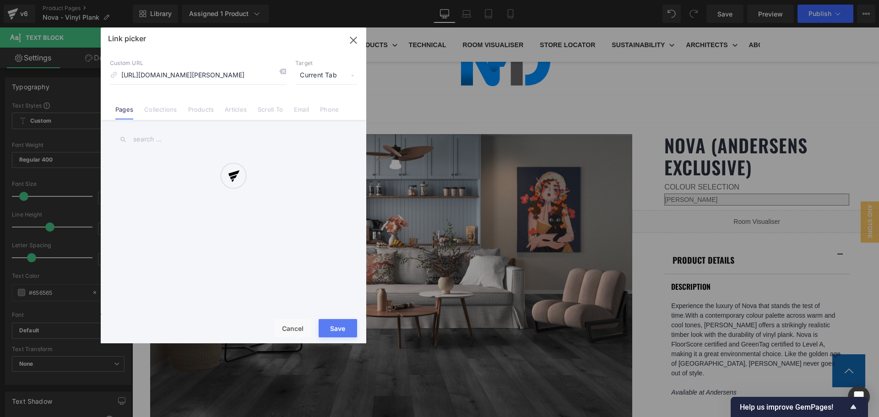
click at [850, 0] on div "Text Color Highlight Color #333333 Edit or remove link: Edit - Unlink - Cancel …" at bounding box center [439, 0] width 879 height 0
click at [322, 78] on div at bounding box center [233, 185] width 265 height 316
click at [328, 74] on div at bounding box center [233, 185] width 265 height 316
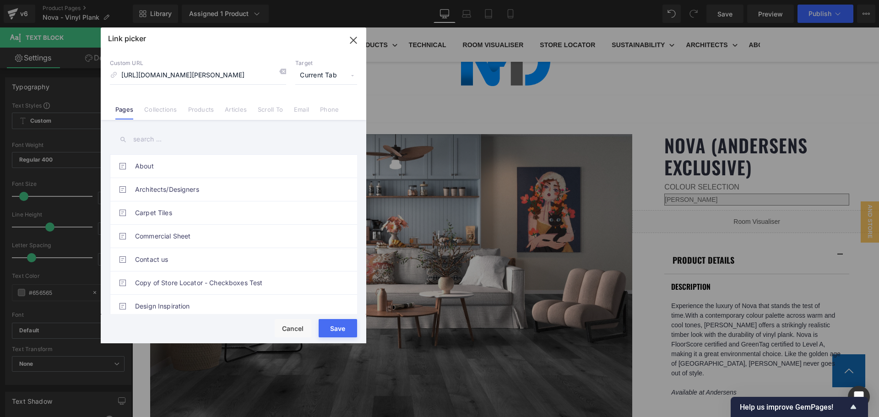
click at [322, 71] on span "Current Tab" at bounding box center [326, 75] width 62 height 17
click at [320, 105] on li "New Tab" at bounding box center [326, 108] width 71 height 16
click at [346, 327] on button "Save" at bounding box center [337, 328] width 38 height 18
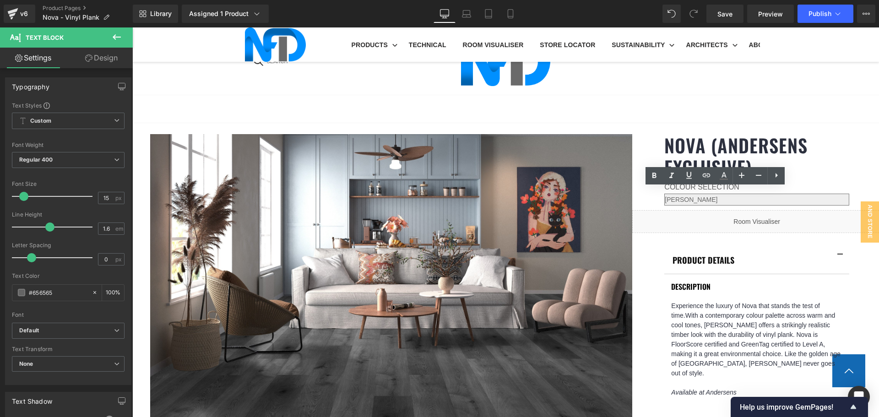
drag, startPoint x: 737, startPoint y: 195, endPoint x: 690, endPoint y: 192, distance: 46.8
click at [703, 180] on icon at bounding box center [706, 175] width 11 height 11
click at [728, 215] on input "text" at bounding box center [755, 212] width 141 height 23
paste input "[URL][DOMAIN_NAME][PERSON_NAME]"
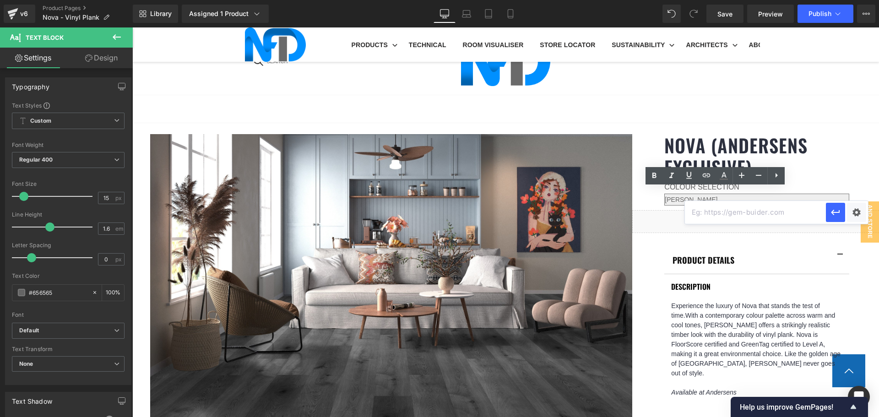
type input "[URL][DOMAIN_NAME][PERSON_NAME]"
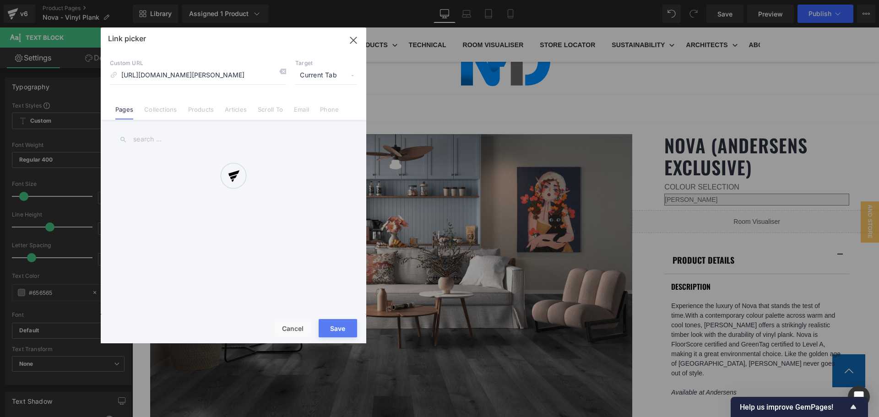
click at [852, 0] on div "Text Color Highlight Color #333333 Edit or remove link: Edit - Unlink - Cancel …" at bounding box center [439, 0] width 879 height 0
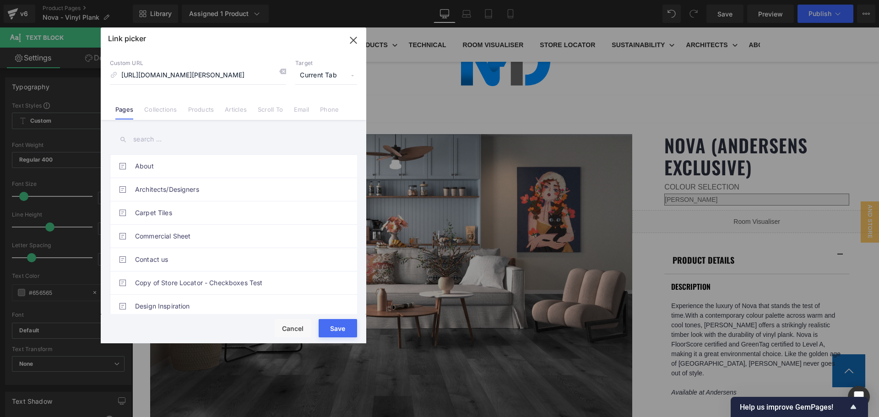
scroll to position [0, 0]
click at [335, 75] on span "Current Tab" at bounding box center [326, 75] width 62 height 17
drag, startPoint x: 330, startPoint y: 105, endPoint x: 339, endPoint y: 136, distance: 32.6
click at [330, 105] on li "New Tab" at bounding box center [326, 108] width 71 height 16
click at [348, 324] on button "Save" at bounding box center [337, 328] width 38 height 18
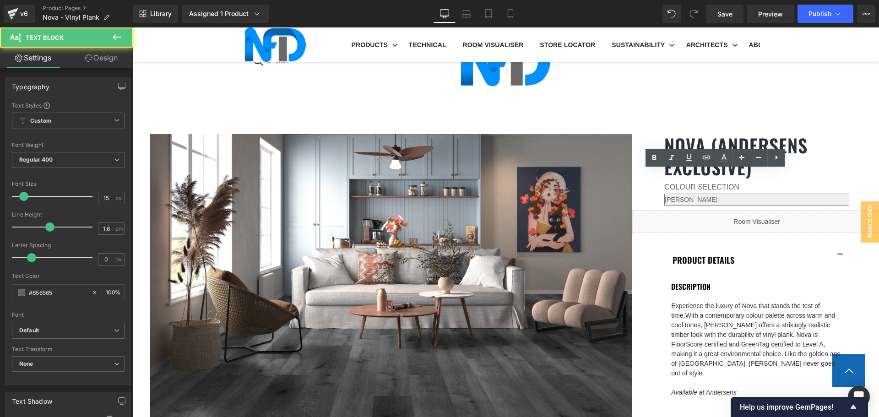
drag, startPoint x: 732, startPoint y: 178, endPoint x: 672, endPoint y: 177, distance: 59.5
click at [710, 157] on icon at bounding box center [706, 158] width 8 height 4
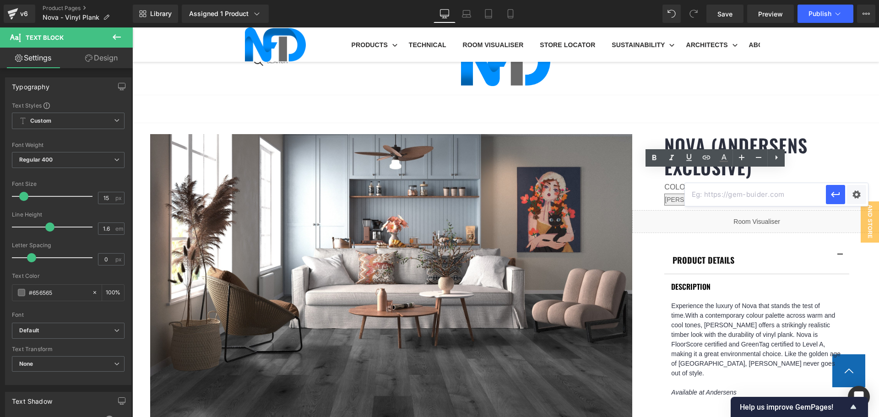
click at [733, 192] on input "text" at bounding box center [755, 194] width 141 height 23
paste input "[URL][DOMAIN_NAME][PERSON_NAME]"
type input "[URL][DOMAIN_NAME][PERSON_NAME]"
click at [853, 0] on div "Text Color Highlight Color #333333 Edit or remove link: Edit - Unlink - Cancel …" at bounding box center [439, 0] width 879 height 0
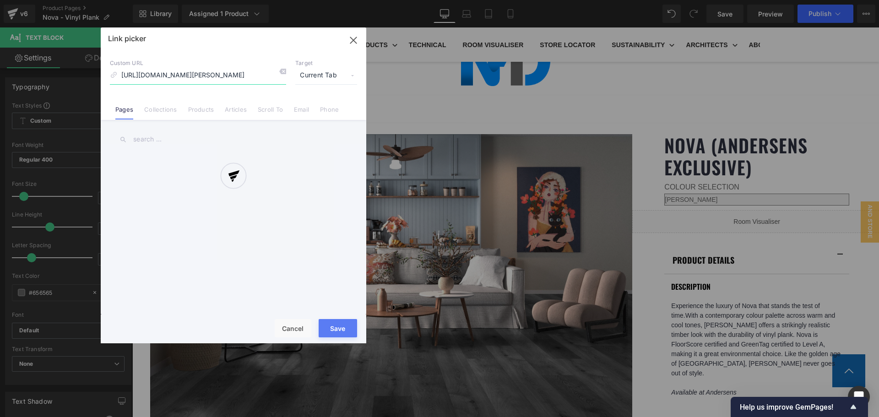
scroll to position [0, 120]
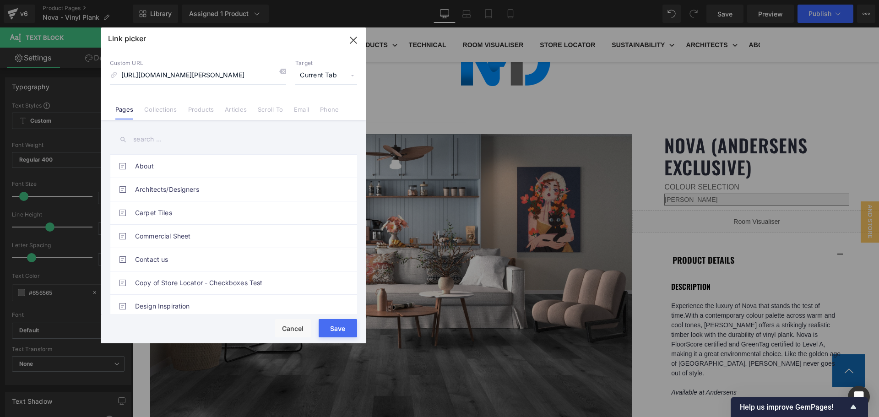
click at [329, 76] on span "Current Tab" at bounding box center [326, 75] width 62 height 17
click at [331, 102] on li "New Tab" at bounding box center [326, 108] width 71 height 16
drag, startPoint x: 338, startPoint y: 324, endPoint x: 399, endPoint y: 184, distance: 153.1
click at [338, 324] on button "Save" at bounding box center [337, 328] width 38 height 18
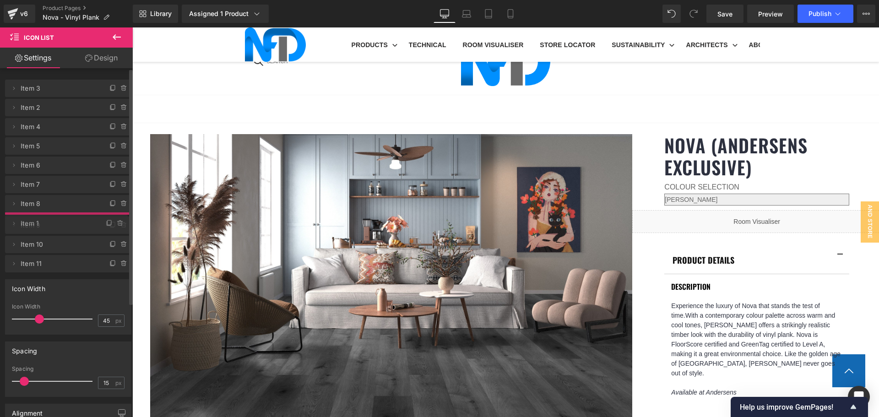
drag, startPoint x: 52, startPoint y: 109, endPoint x: 55, endPoint y: 225, distance: 115.8
drag, startPoint x: 49, startPoint y: 279, endPoint x: 45, endPoint y: 215, distance: 64.6
drag, startPoint x: 53, startPoint y: 181, endPoint x: 43, endPoint y: 102, distance: 80.2
drag, startPoint x: 65, startPoint y: 152, endPoint x: 63, endPoint y: 130, distance: 21.6
drag, startPoint x: 62, startPoint y: 171, endPoint x: 59, endPoint y: 271, distance: 99.8
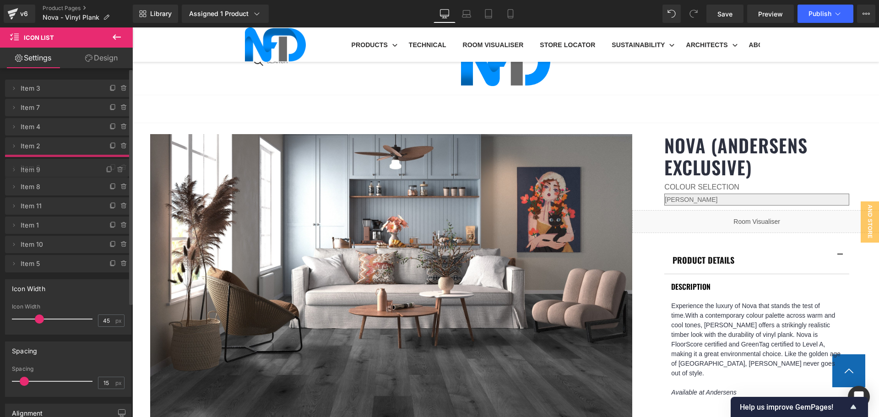
drag, startPoint x: 56, startPoint y: 234, endPoint x: 50, endPoint y: 162, distance: 72.6
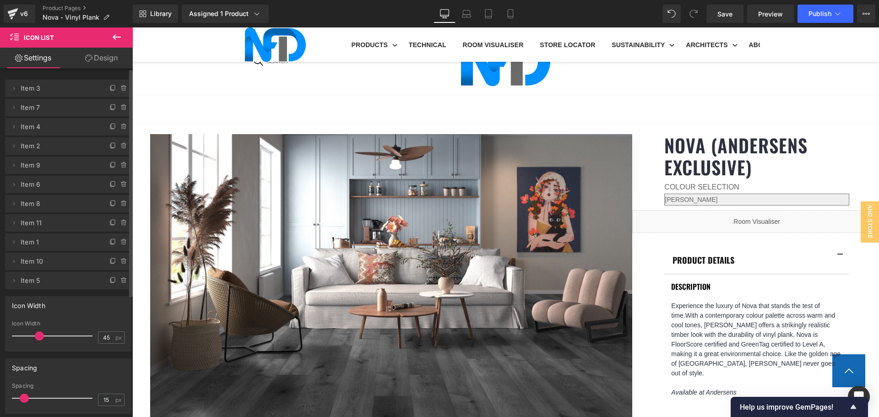
click at [50, 162] on span "Item 9" at bounding box center [59, 164] width 77 height 17
click at [50, 150] on span "Item 2" at bounding box center [59, 145] width 77 height 17
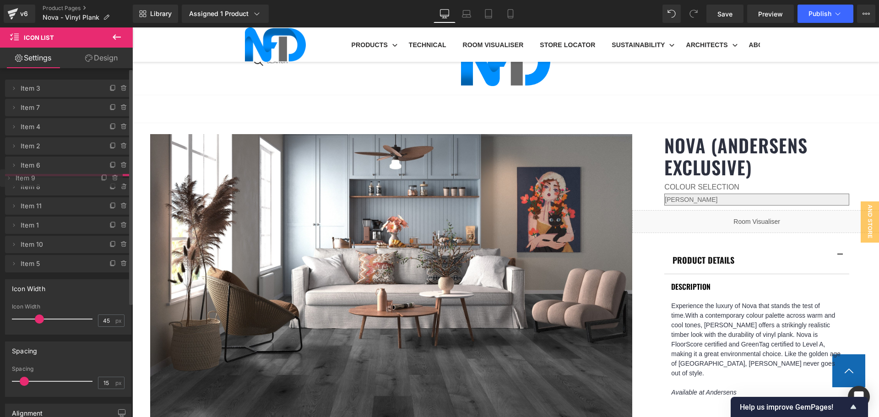
drag, startPoint x: 51, startPoint y: 165, endPoint x: 53, endPoint y: 178, distance: 12.9
drag, startPoint x: 70, startPoint y: 256, endPoint x: 69, endPoint y: 195, distance: 60.9
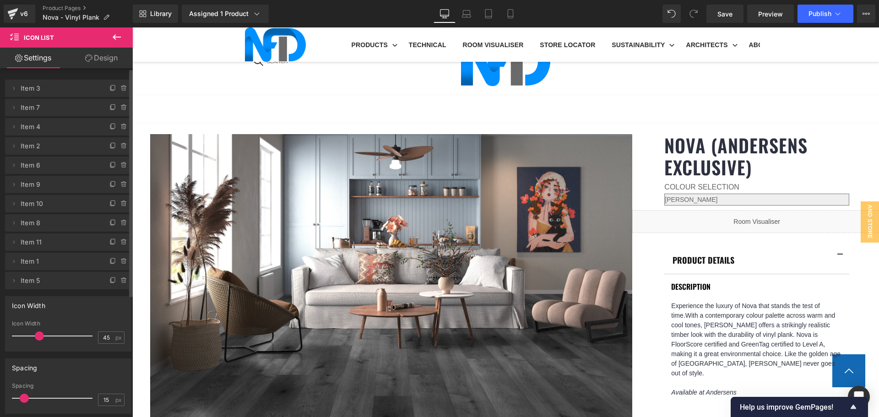
click at [69, 195] on span "Item 10" at bounding box center [59, 203] width 77 height 17
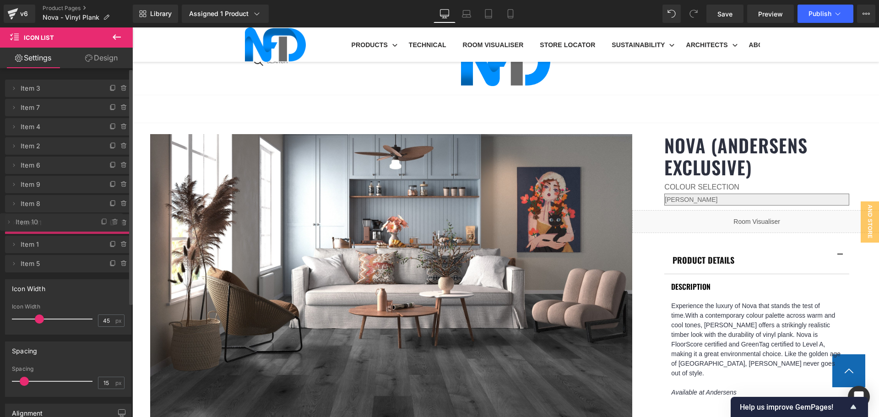
drag, startPoint x: 69, startPoint y: 204, endPoint x: 70, endPoint y: 222, distance: 18.4
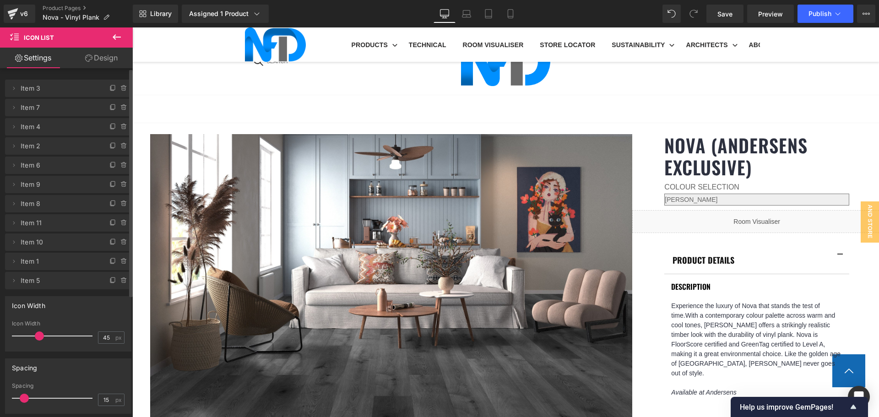
click at [71, 228] on span "Item 11" at bounding box center [59, 222] width 77 height 17
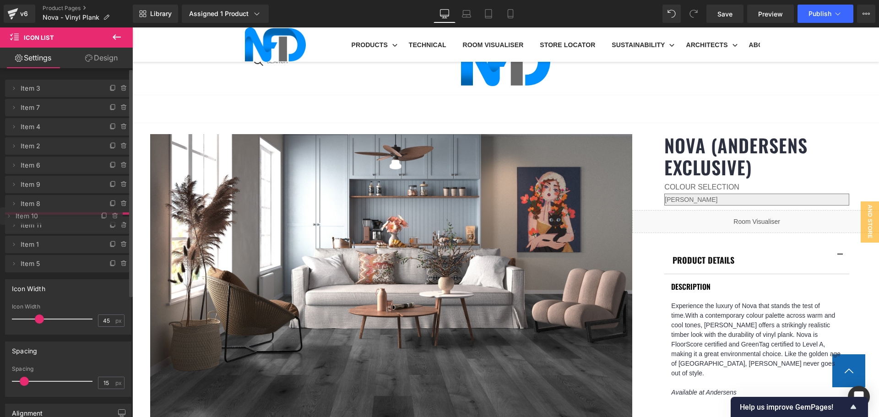
drag, startPoint x: 71, startPoint y: 245, endPoint x: 66, endPoint y: 219, distance: 26.5
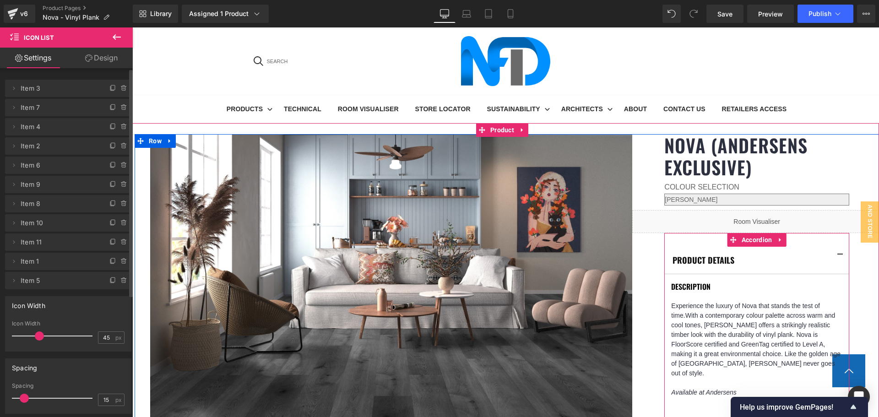
scroll to position [183, 0]
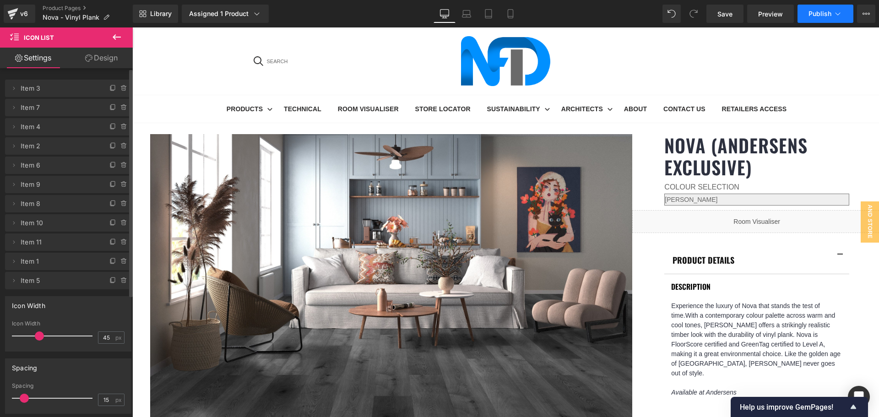
click at [817, 17] on button "Publish" at bounding box center [825, 14] width 56 height 18
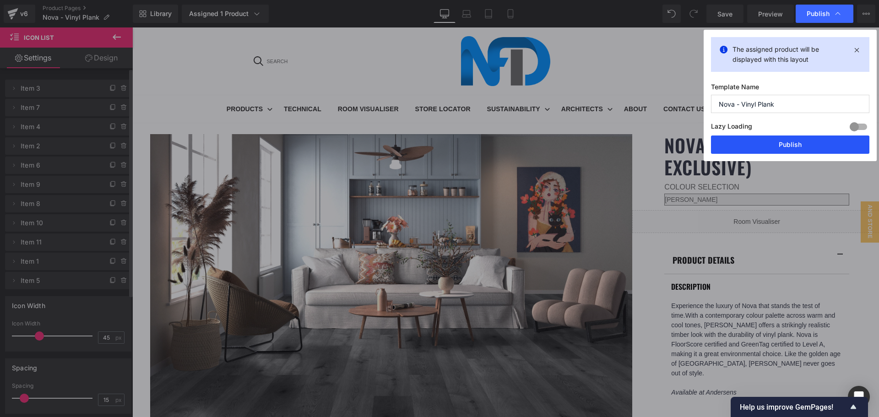
click at [797, 145] on button "Publish" at bounding box center [790, 144] width 158 height 18
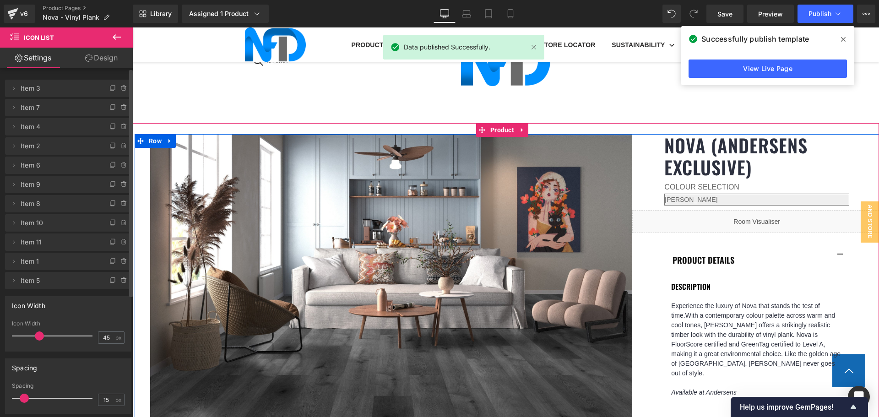
scroll to position [549, 0]
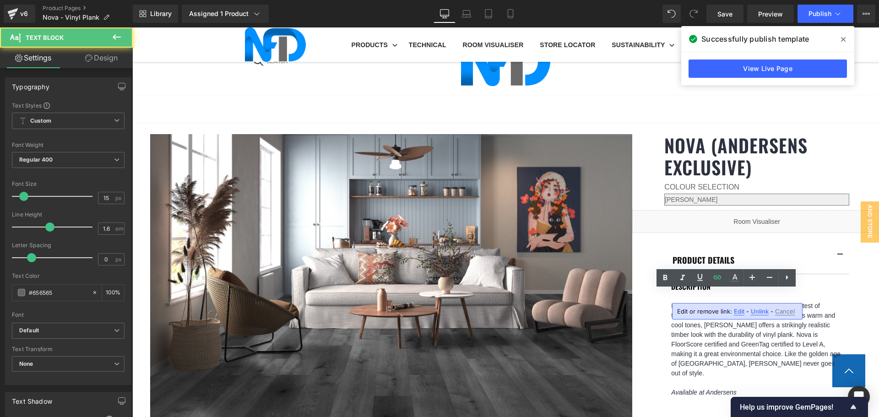
click at [738, 312] on span "Edit" at bounding box center [738, 311] width 11 height 8
